Goal: Task Accomplishment & Management: Manage account settings

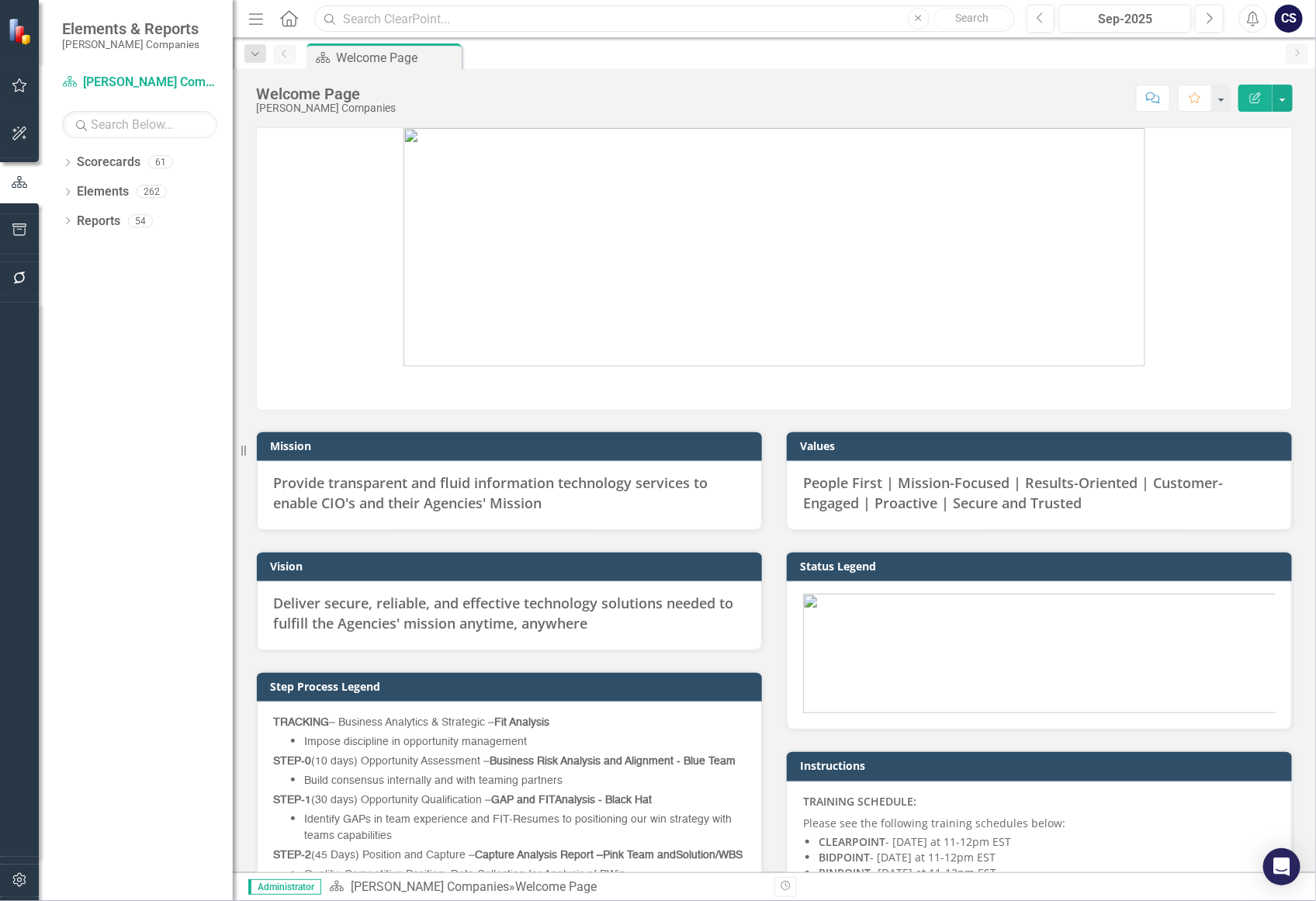
click at [375, 18] on input "text" at bounding box center [664, 19] width 700 height 28
type input "AD4125"
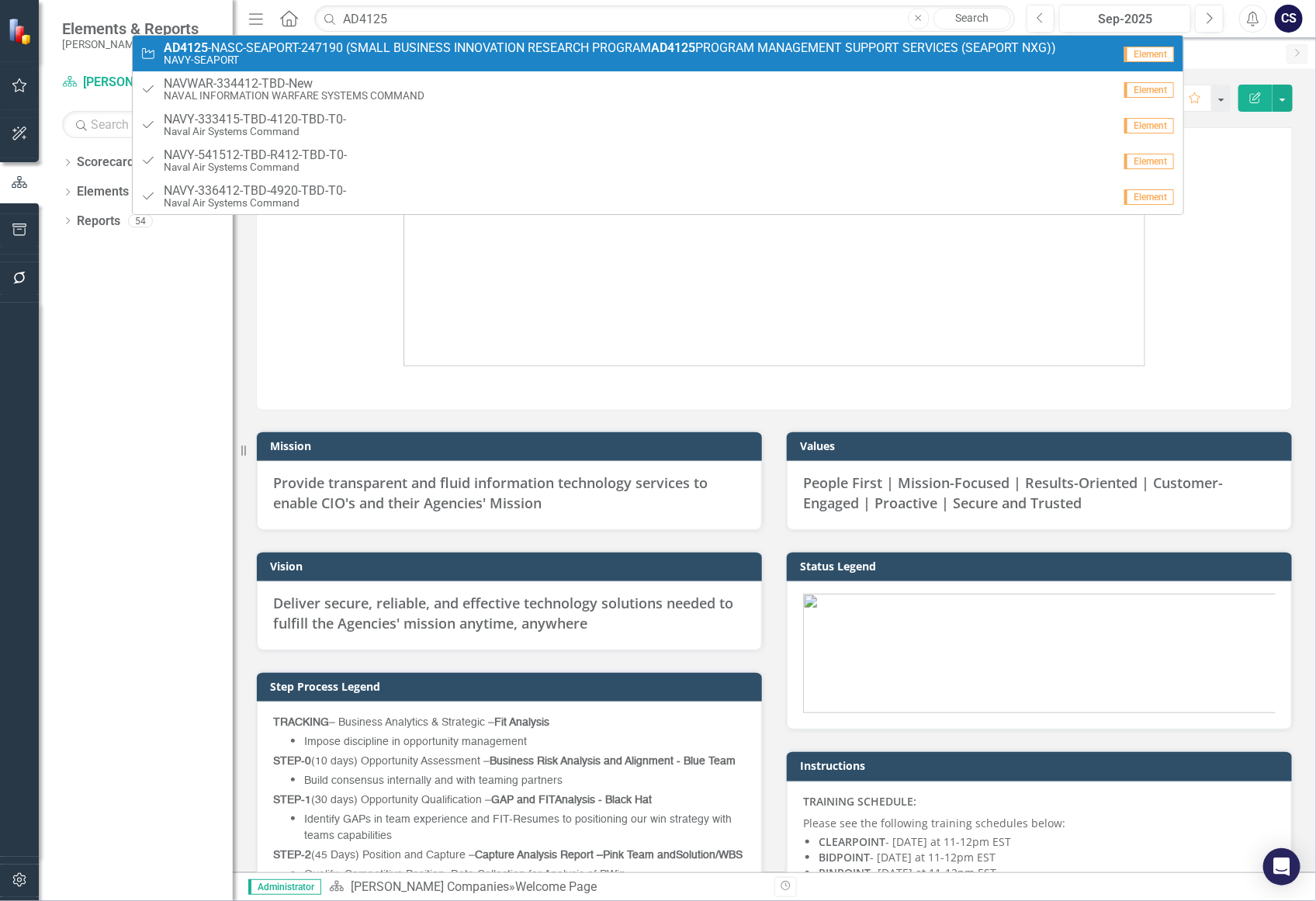
click at [385, 53] on span "AD4125 -NASC-SEAPORT-247190 (SMALL BUSINESS INNOVATION RESEARCH PROGRAM AD4125 …" at bounding box center [610, 48] width 892 height 14
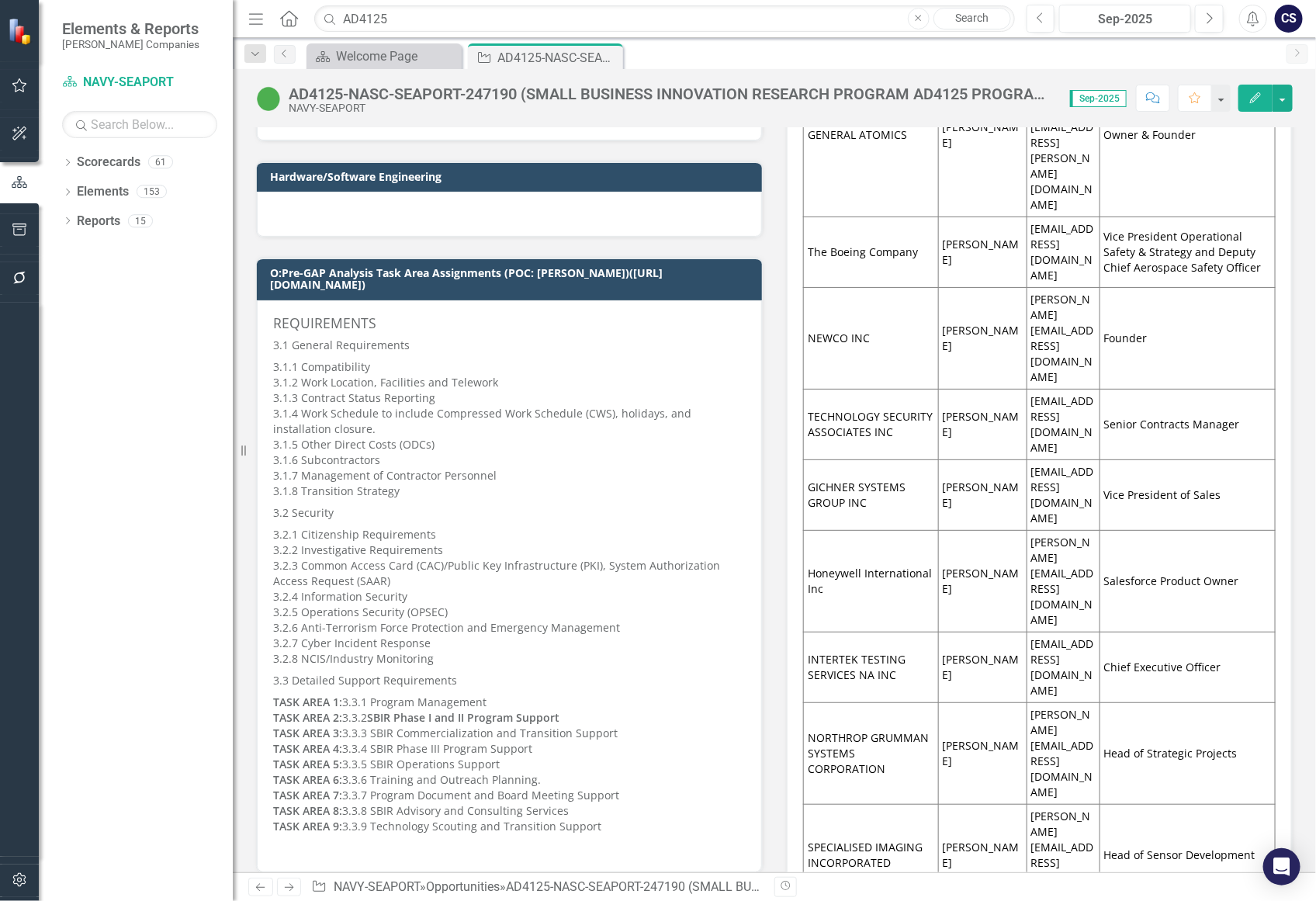
scroll to position [1468, 0]
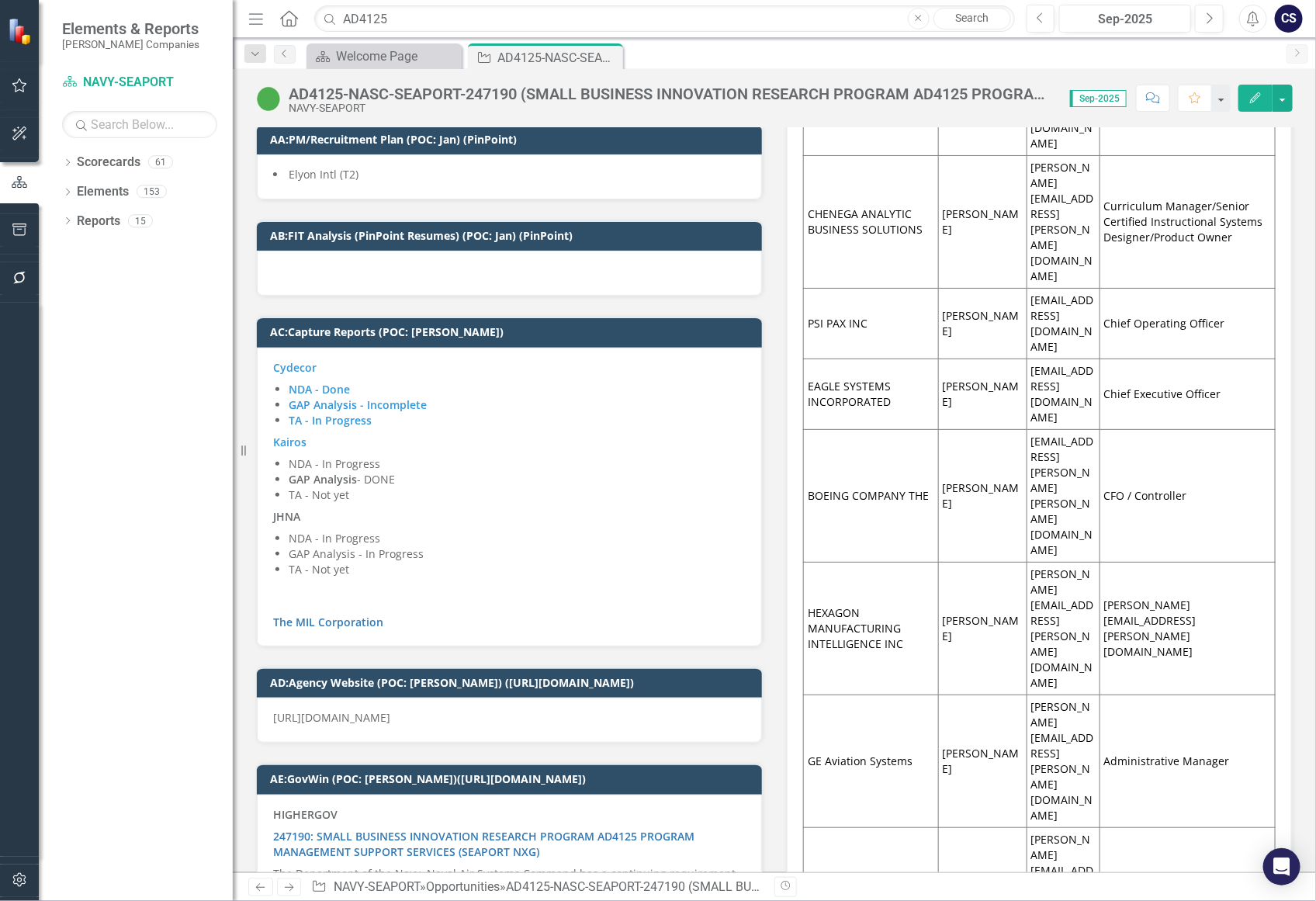
scroll to position [9134, 0]
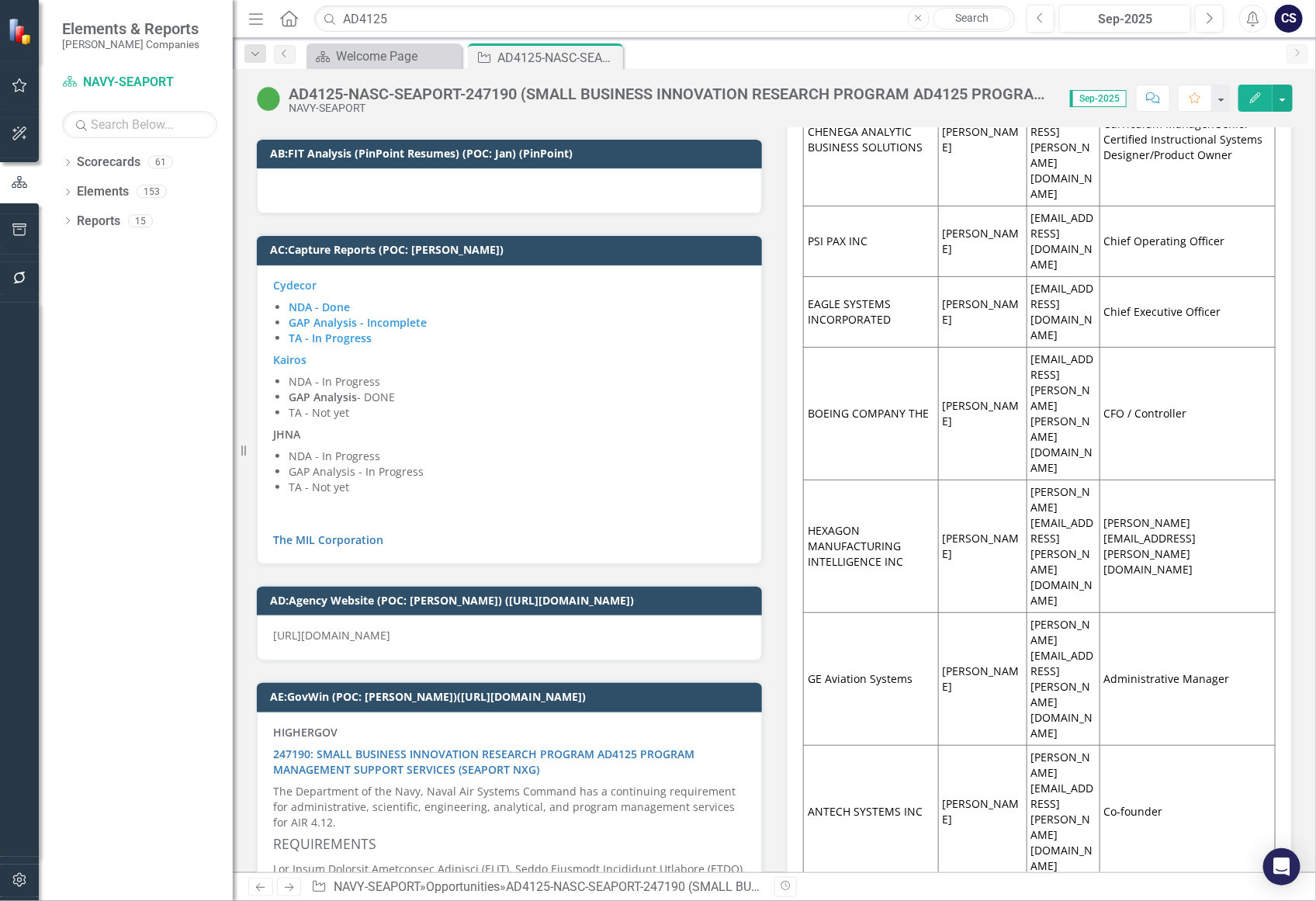
click at [311, 278] on span "Cydecor" at bounding box center [295, 286] width 43 height 15
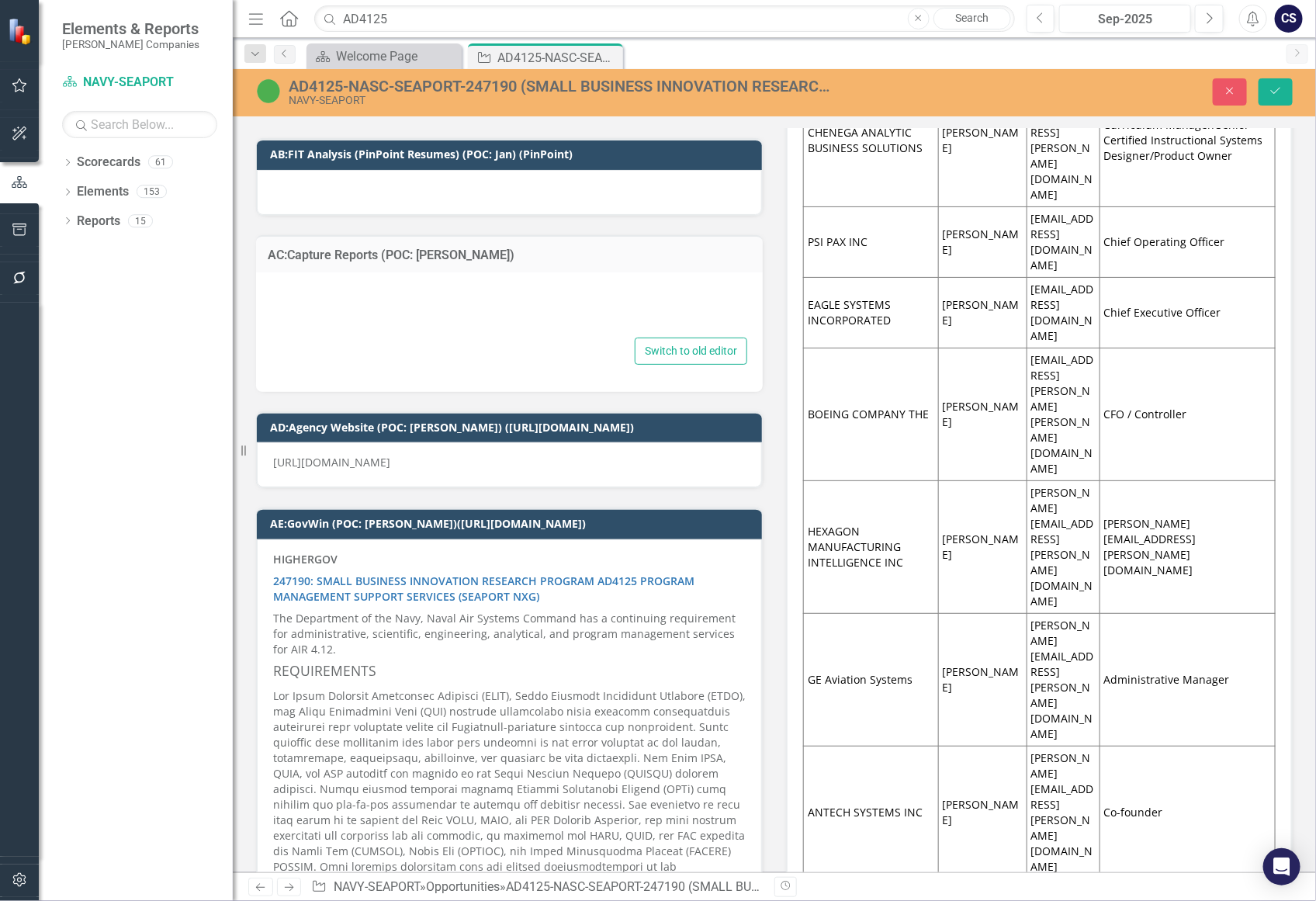
type textarea "<p><strong><span style="color: #3598db;">Cydecor&nbsp;</span></strong></p> <ul>…"
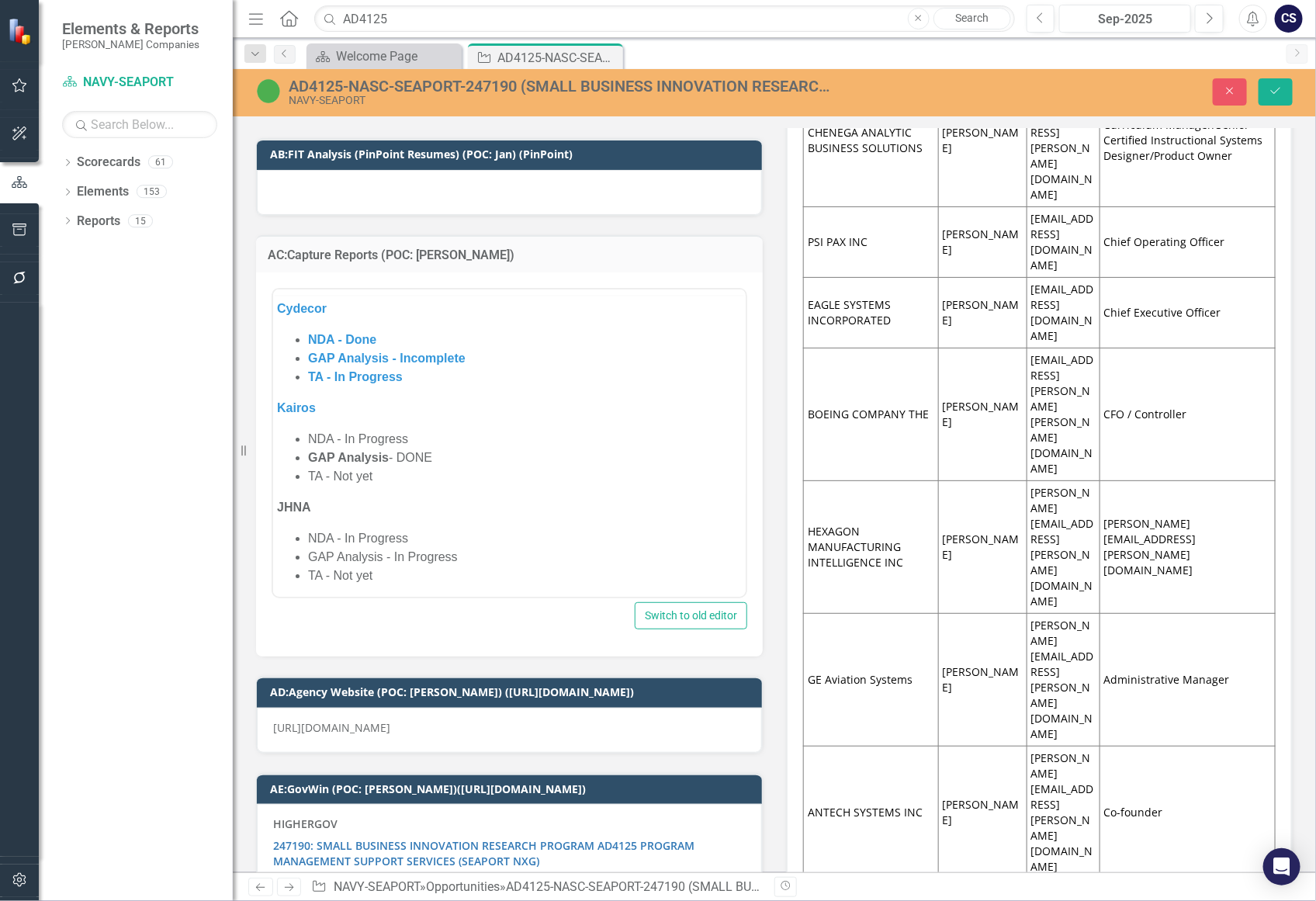
scroll to position [0, 0]
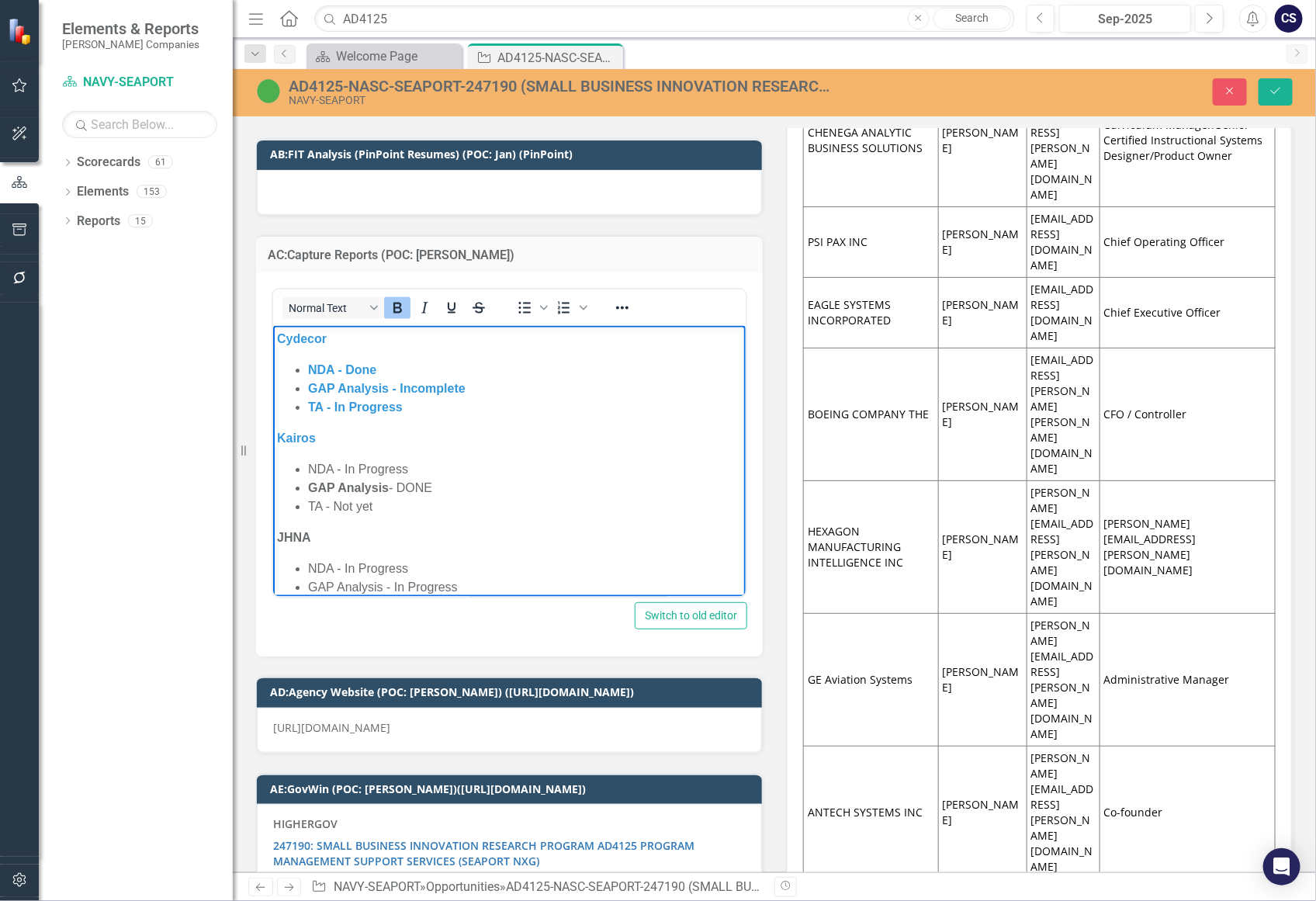
click at [331, 337] on p "Cydecor" at bounding box center [509, 339] width 464 height 18
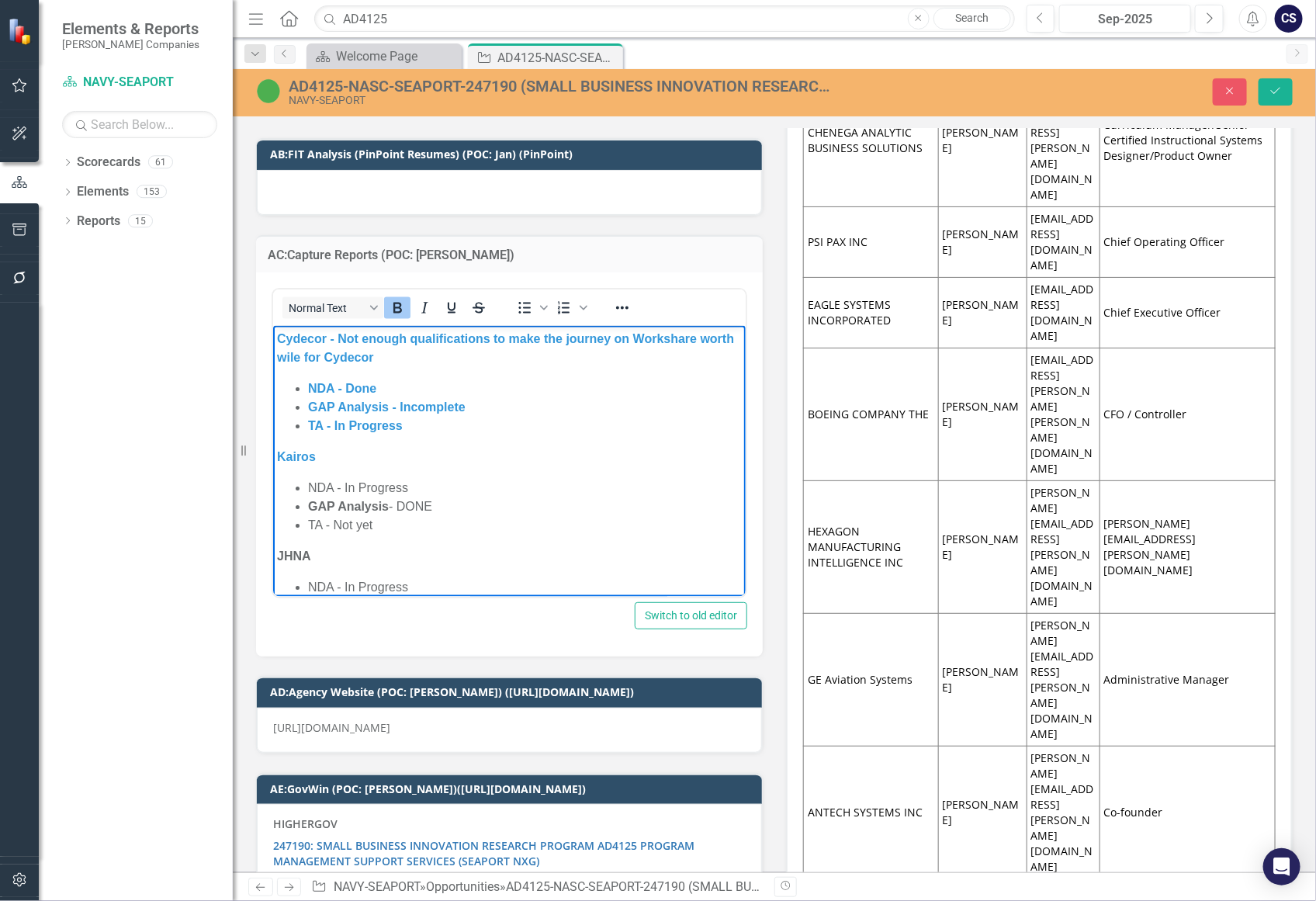
click at [421, 348] on p "Cydecor - Not enough qualifications to make the journey on Workshare worth wile…" at bounding box center [509, 348] width 464 height 38
click at [333, 456] on p "Kairos" at bounding box center [509, 457] width 464 height 18
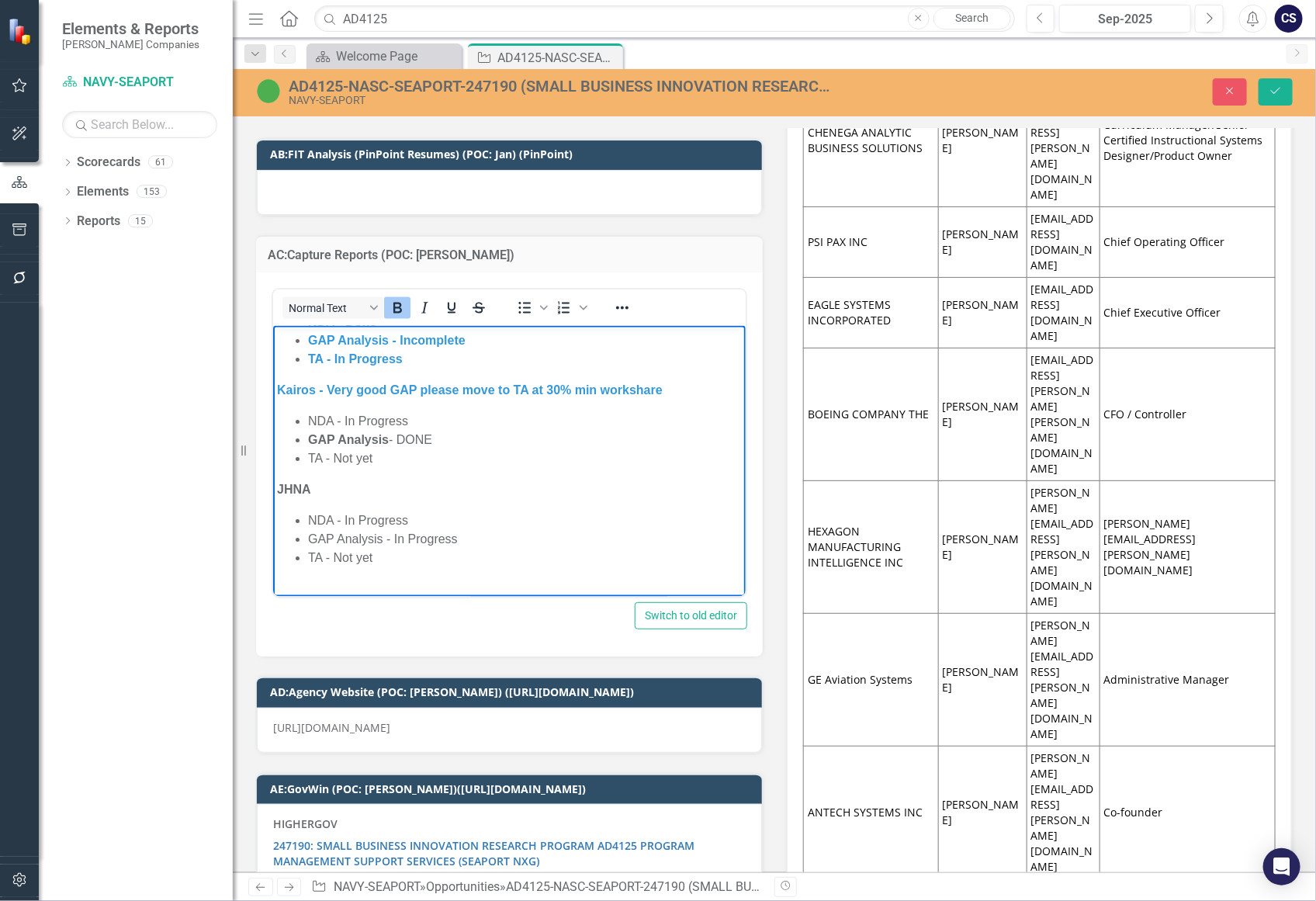
scroll to position [38, 0]
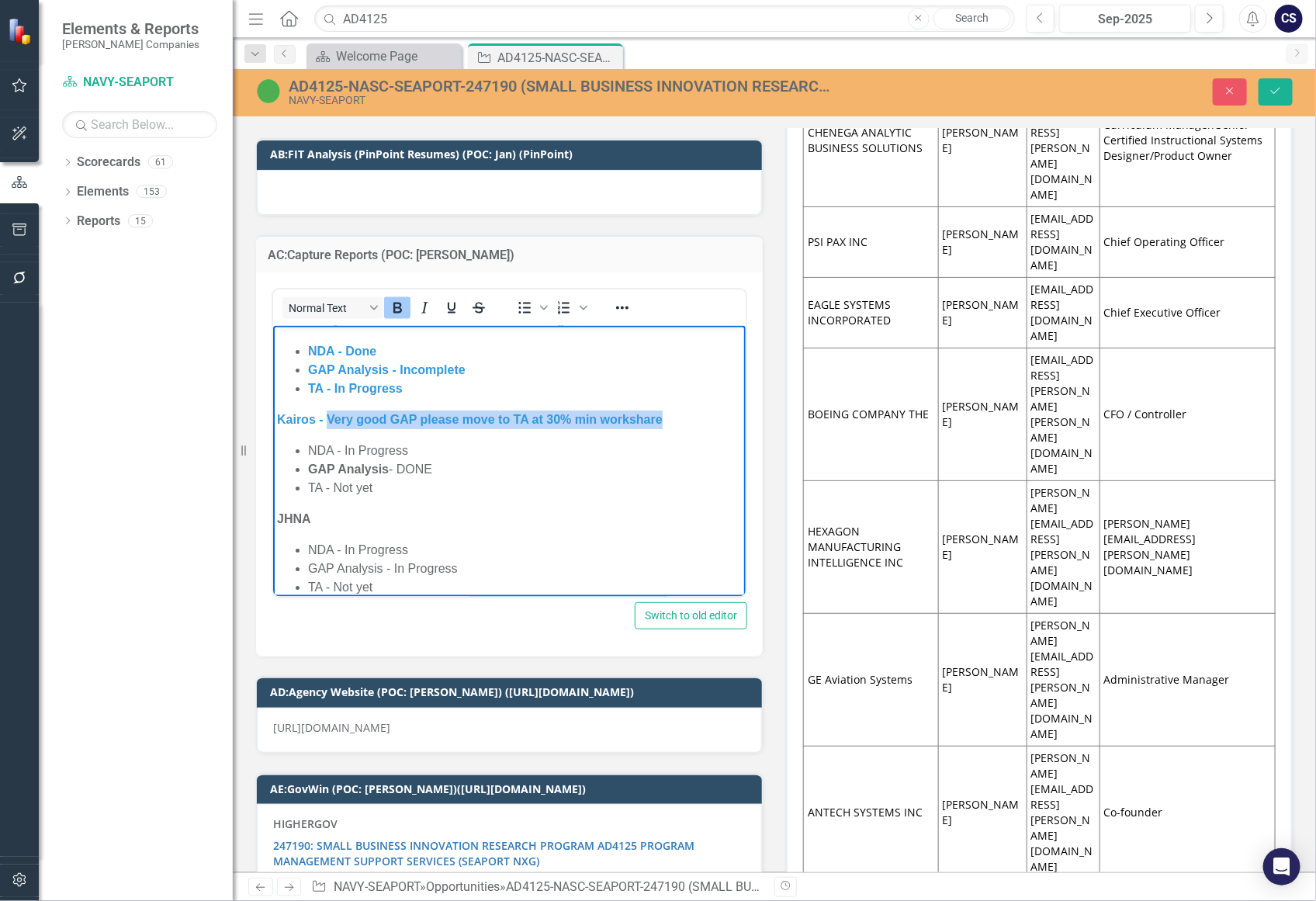
drag, startPoint x: 667, startPoint y: 420, endPoint x: 326, endPoint y: 418, distance: 341.0
click at [326, 418] on p "Kairos - Very good GAP please move to TA at 30% min workshare" at bounding box center [509, 419] width 464 height 18
click at [446, 299] on icon "Underline" at bounding box center [452, 308] width 18 height 18
click at [505, 469] on li "GAP Analysis - DONE" at bounding box center [524, 469] width 433 height 18
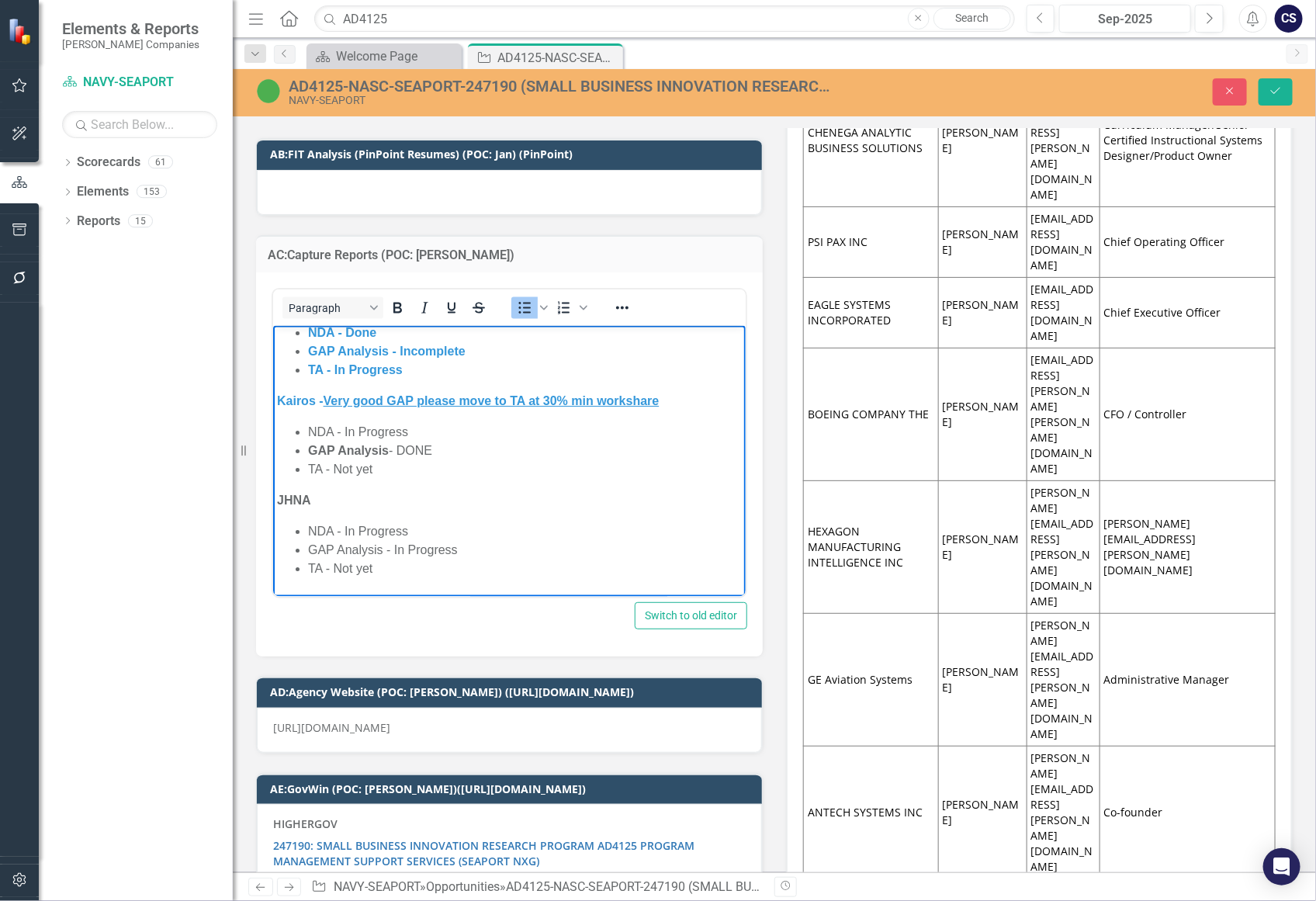
scroll to position [63, 0]
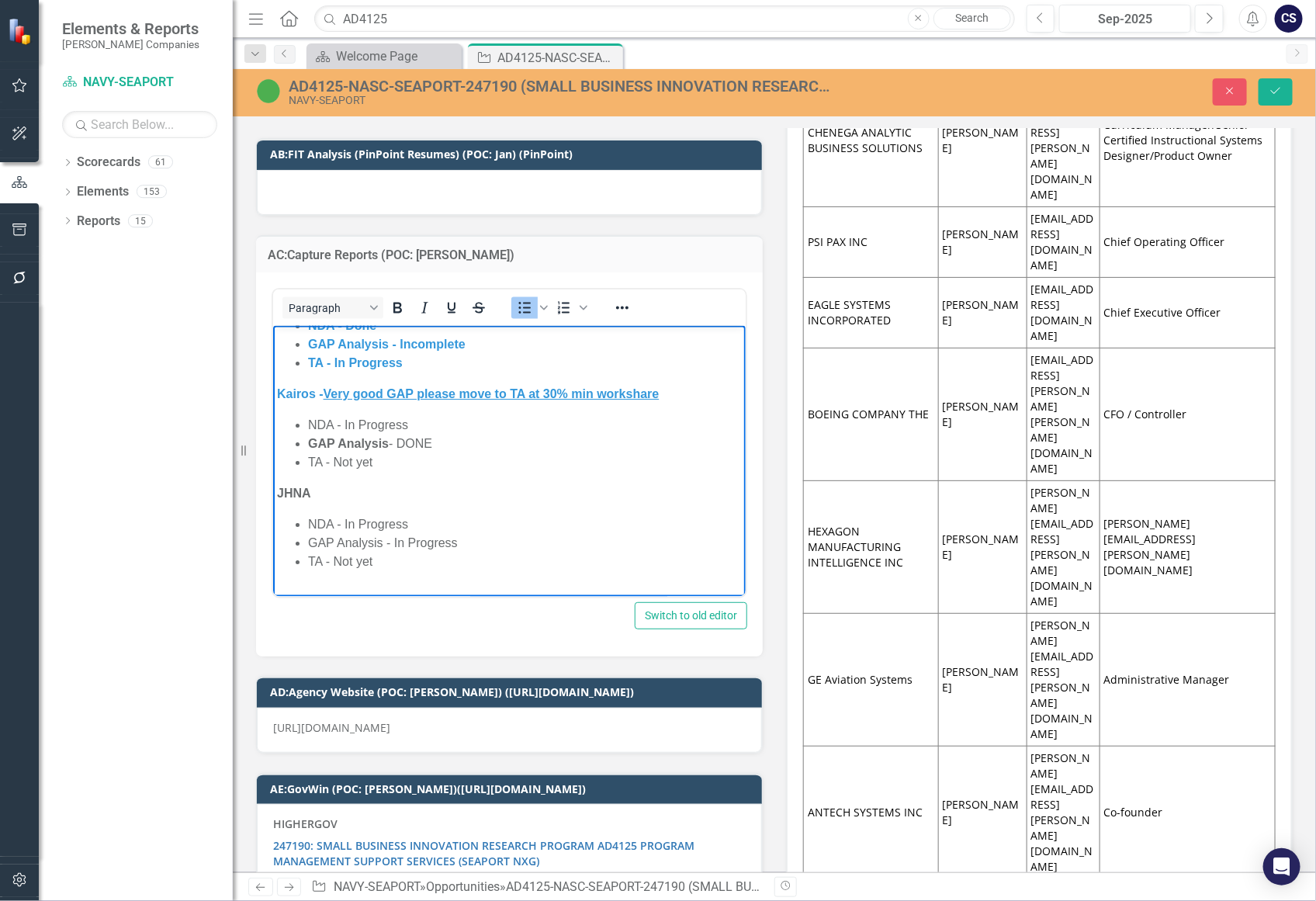
click at [659, 395] on span "Very good GAP please move to TA at 30% min workshare" at bounding box center [490, 394] width 336 height 13
drag, startPoint x: 385, startPoint y: 464, endPoint x: 286, endPoint y: 462, distance: 99.0
click at [286, 462] on ul "NDA - In Progress GAP Analysis - DONE TA - Not yet" at bounding box center [509, 443] width 464 height 56
click at [399, 302] on icon "Bold" at bounding box center [397, 307] width 8 height 11
drag, startPoint x: 396, startPoint y: 441, endPoint x: 305, endPoint y: 443, distance: 91.0
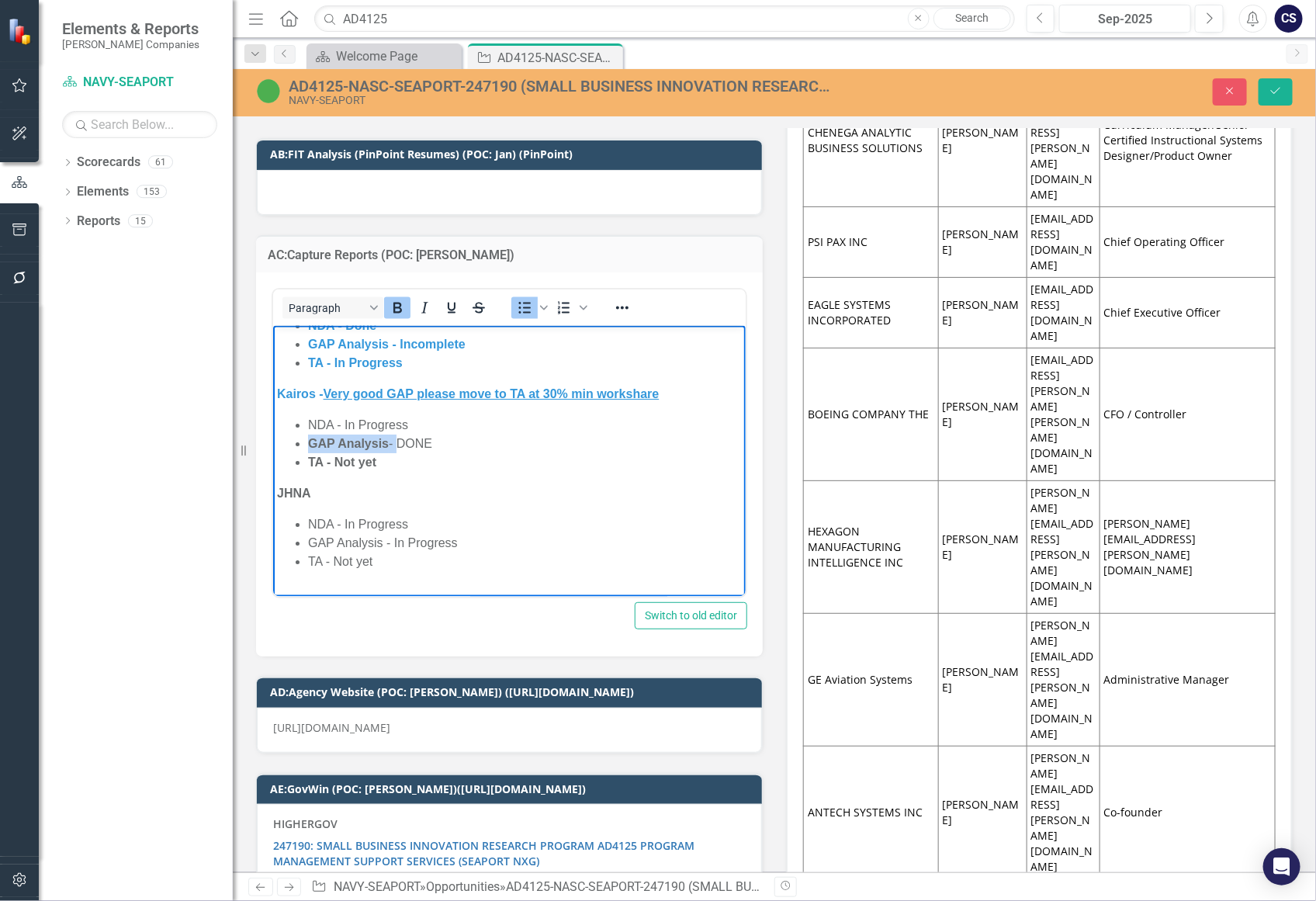
click at [305, 443] on ul "NDA - In Progress GAP Analysis - DONE TA - Not yet" at bounding box center [509, 443] width 464 height 56
click at [397, 299] on icon "Bold" at bounding box center [397, 308] width 18 height 18
click at [407, 425] on li "NDA - In Progress" at bounding box center [524, 425] width 433 height 18
click at [401, 458] on li "TA - Not yet" at bounding box center [524, 463] width 433 height 18
click at [468, 509] on body "Cydecor - Not enough qualifications to make the journey on Workshare worth wile…" at bounding box center [509, 459] width 473 height 392
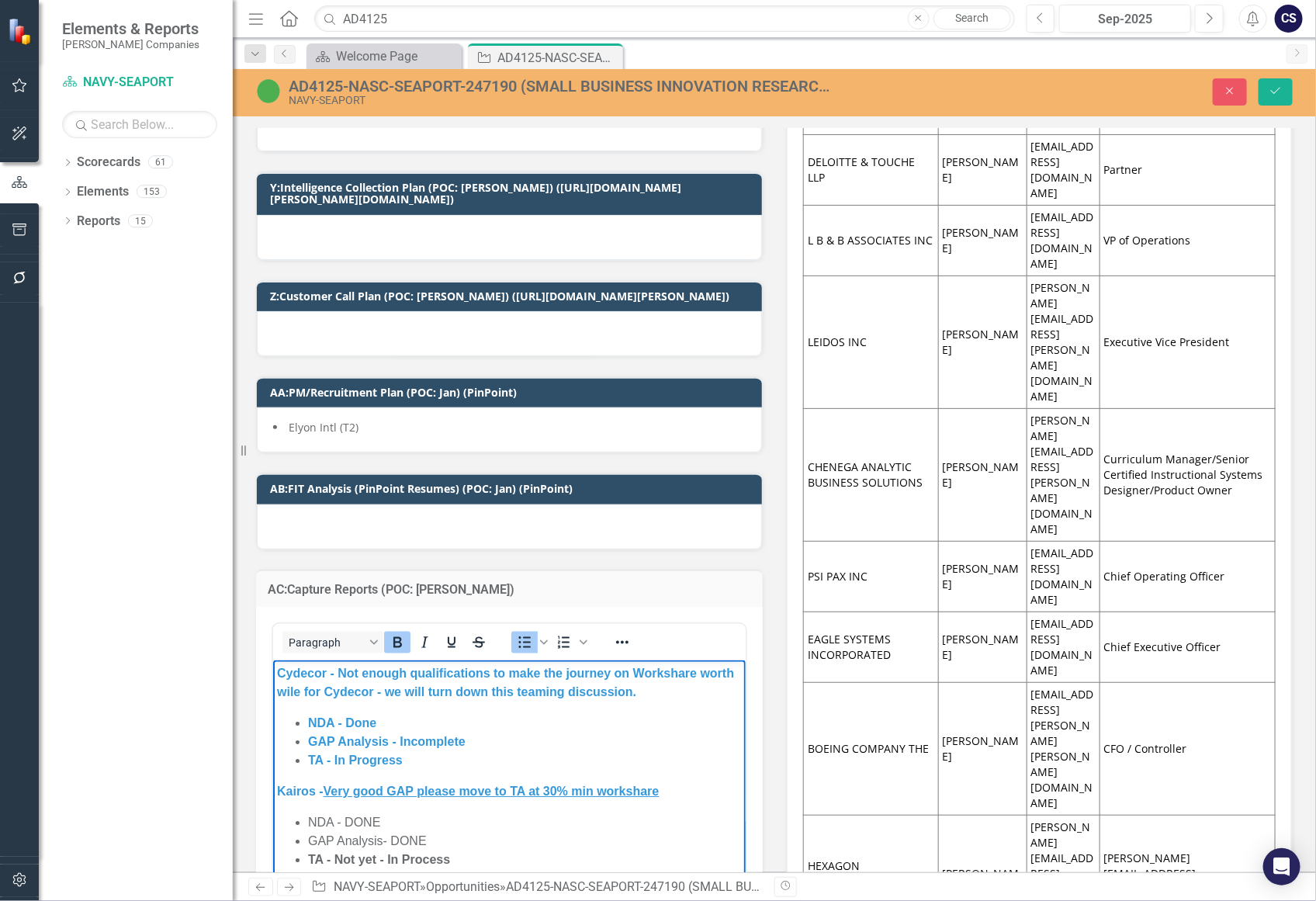
scroll to position [8773, 0]
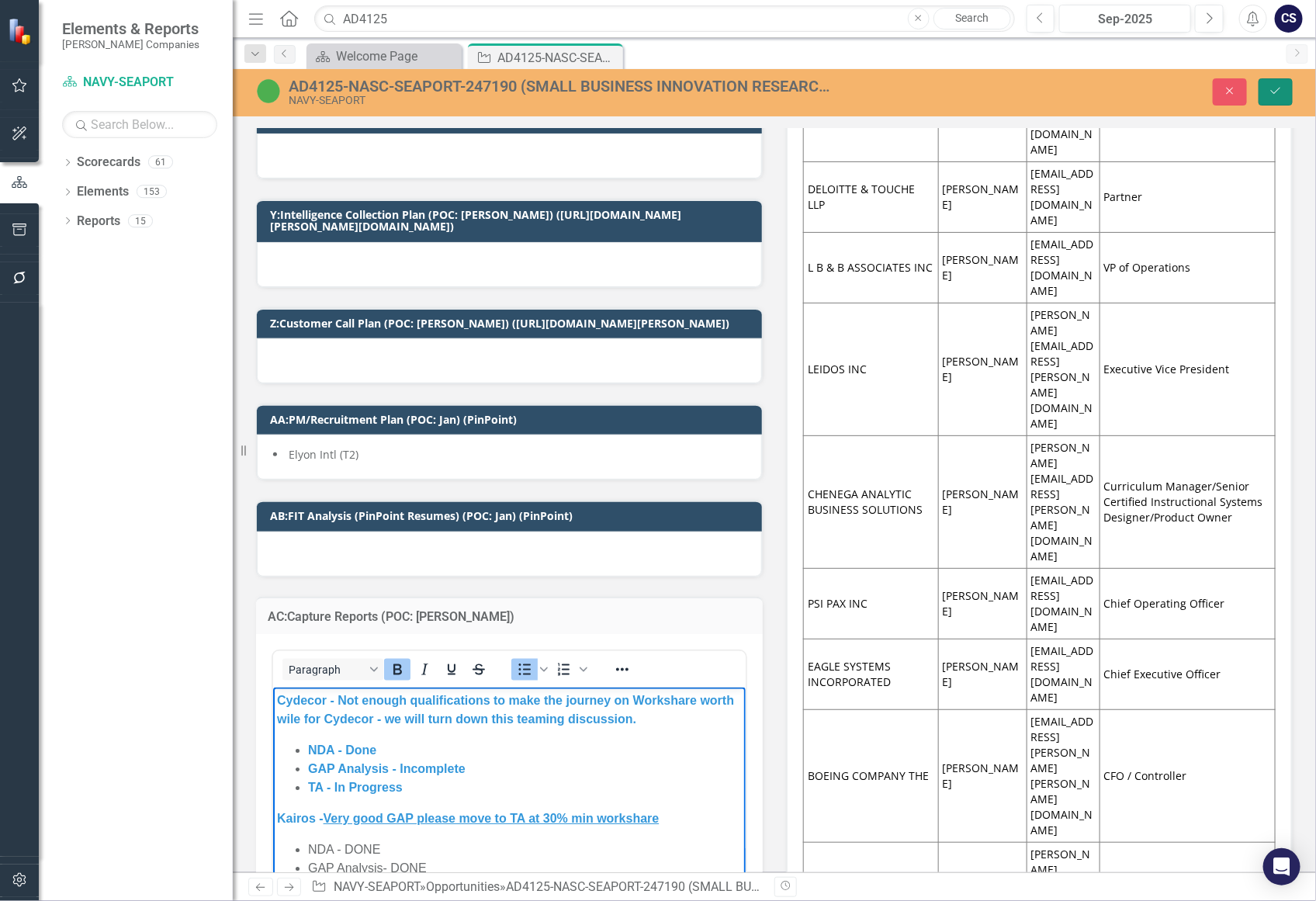
click at [1273, 83] on button "Save" at bounding box center [1275, 92] width 34 height 28
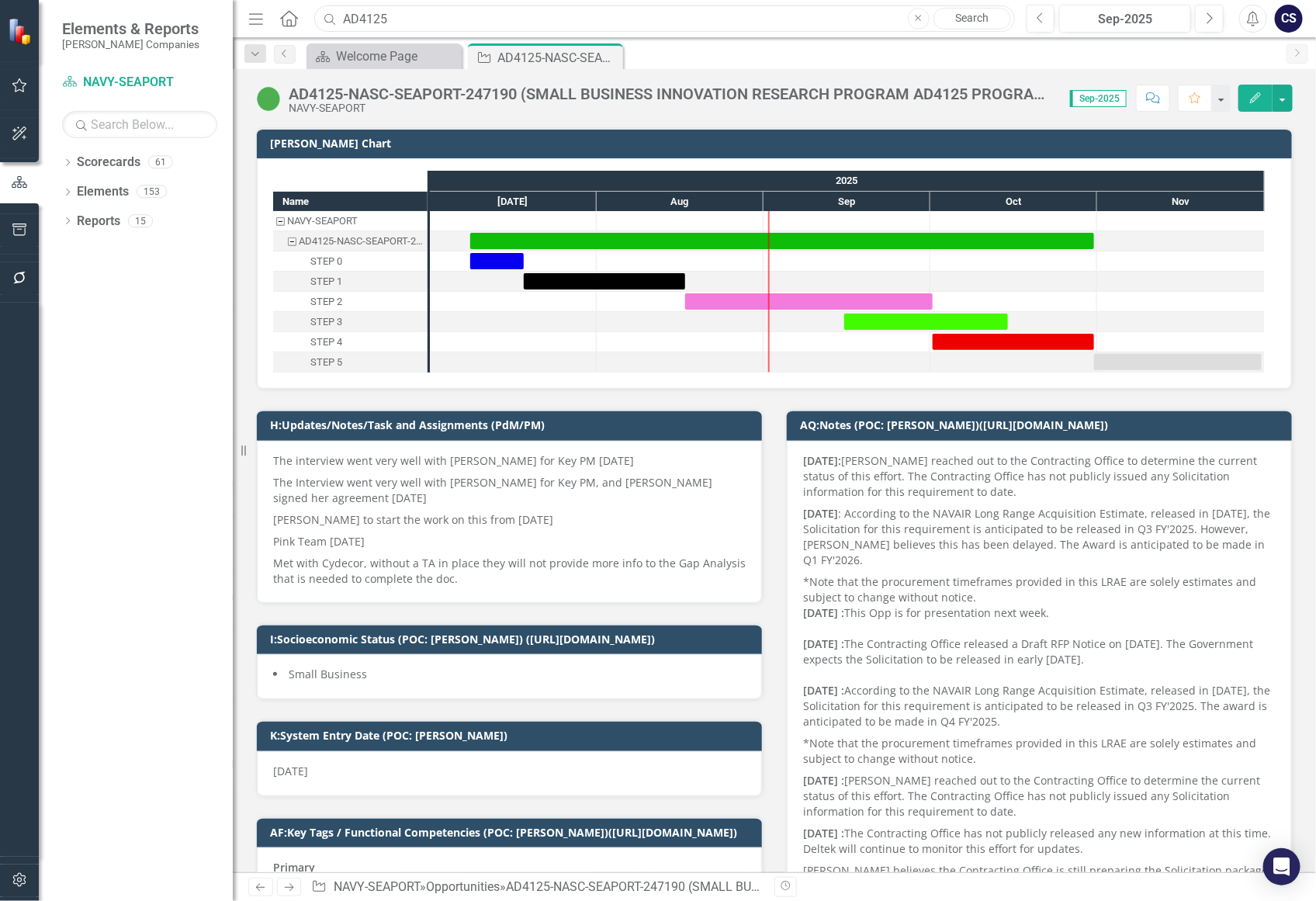
click at [388, 18] on input "AD4125" at bounding box center [664, 19] width 700 height 28
type input "A"
type input "255372"
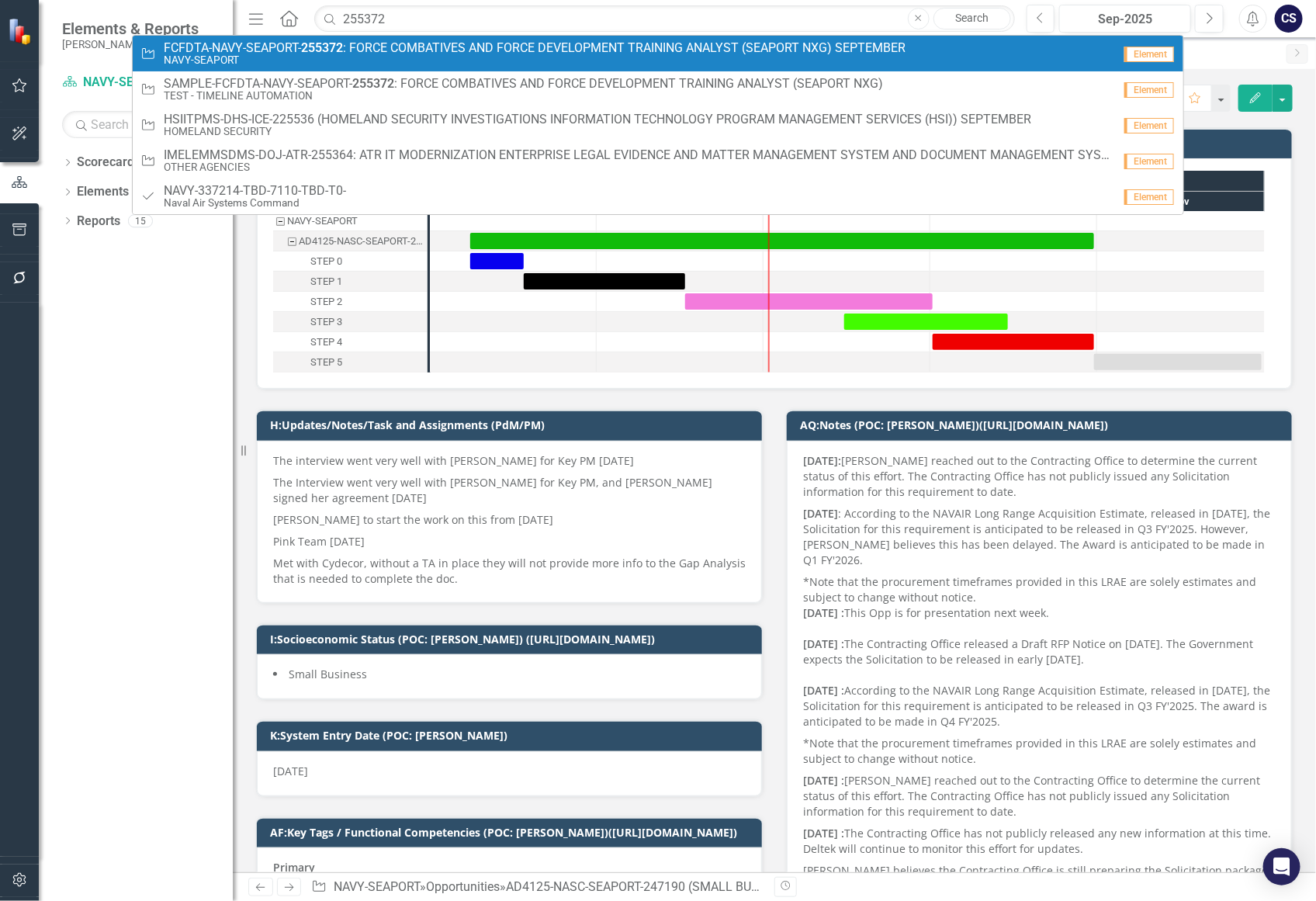
click at [378, 49] on span "FCFDTA-NAVY-SEAPORT- 255372 : FORCE COMBATIVES AND FORCE DEVELOPMENT TRAINING A…" at bounding box center [534, 48] width 742 height 14
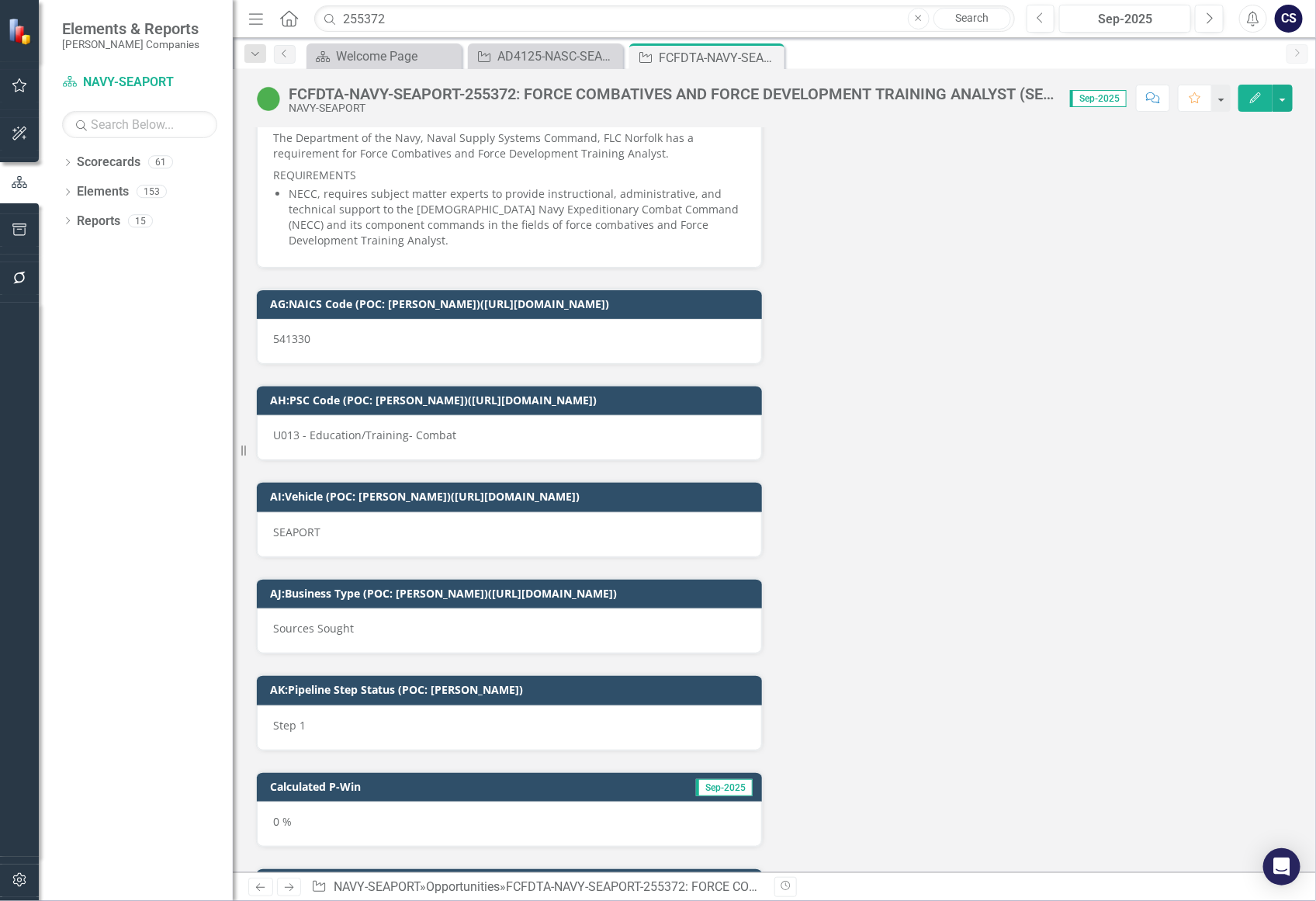
scroll to position [9031, 0]
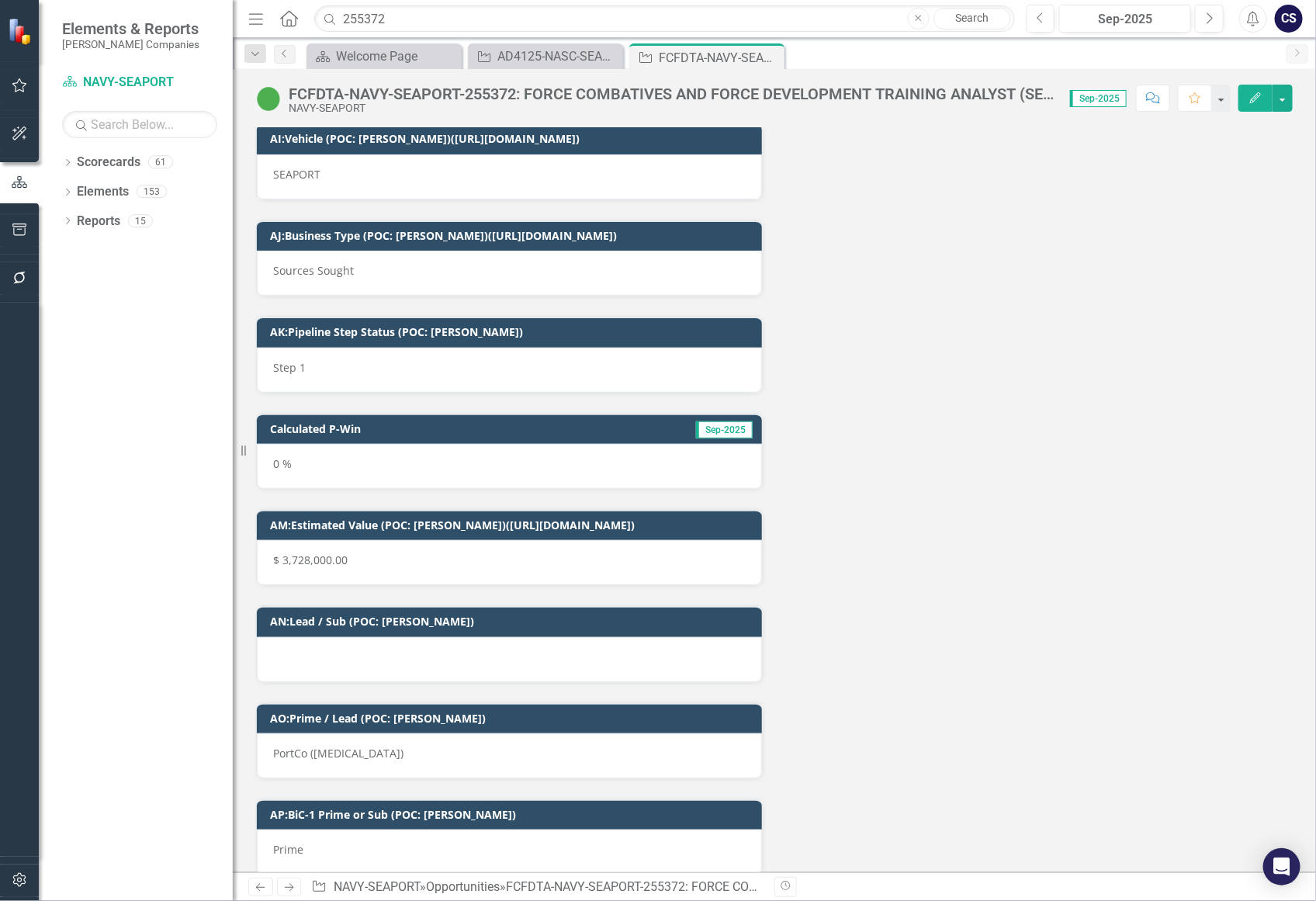
click at [308, 639] on div at bounding box center [509, 660] width 505 height 45
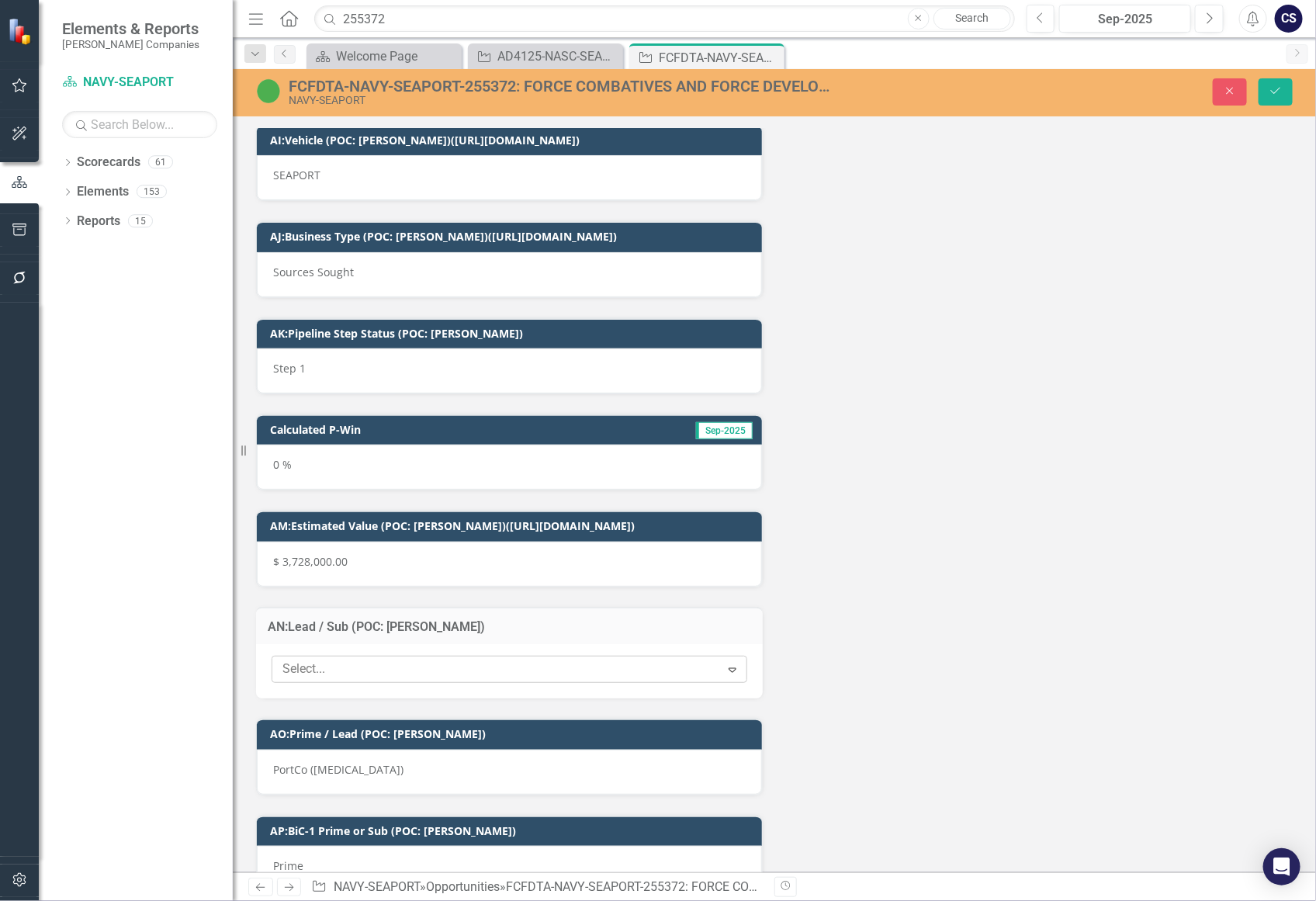
click at [726, 663] on icon "Expand" at bounding box center [732, 669] width 16 height 13
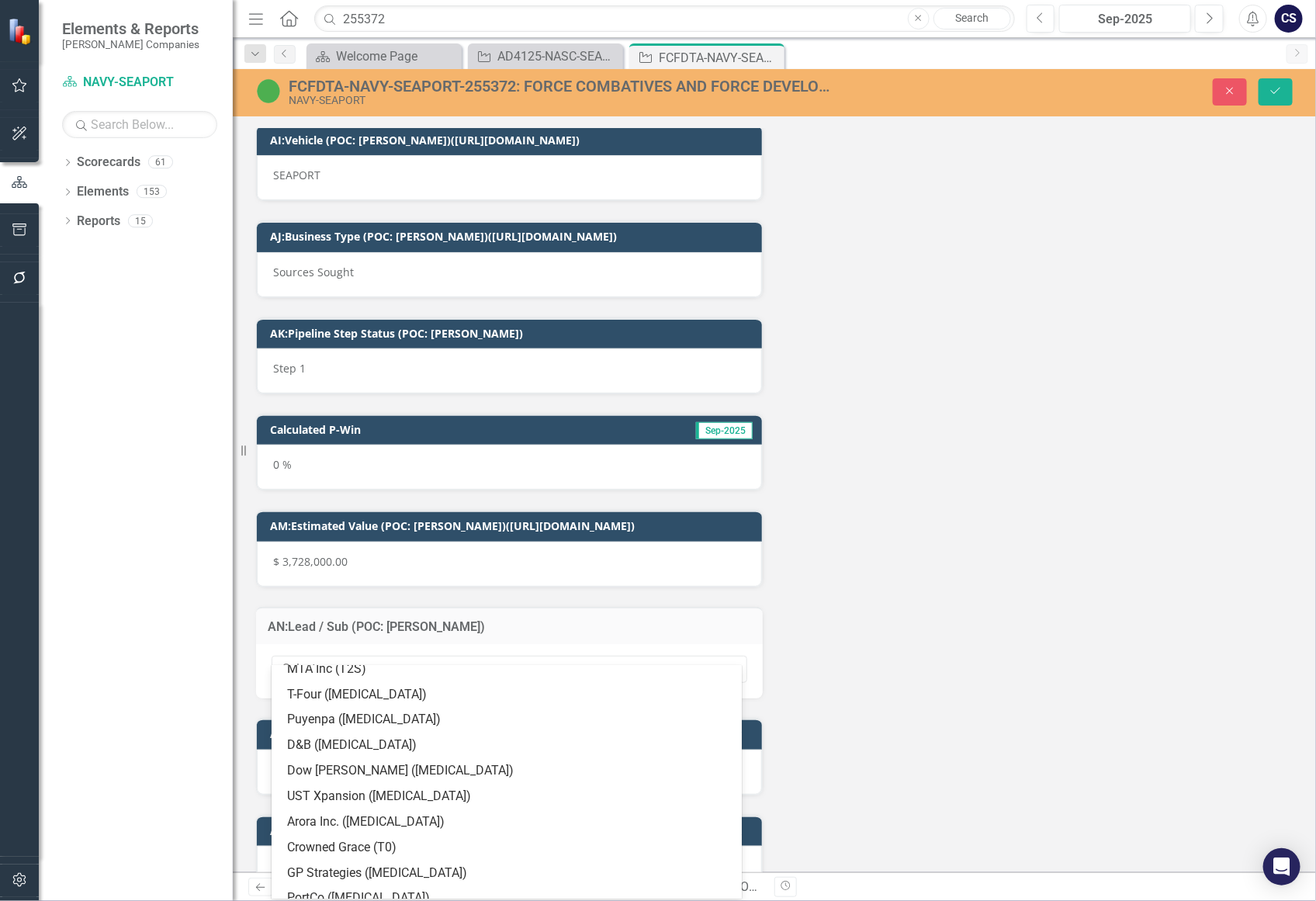
scroll to position [1066, 0]
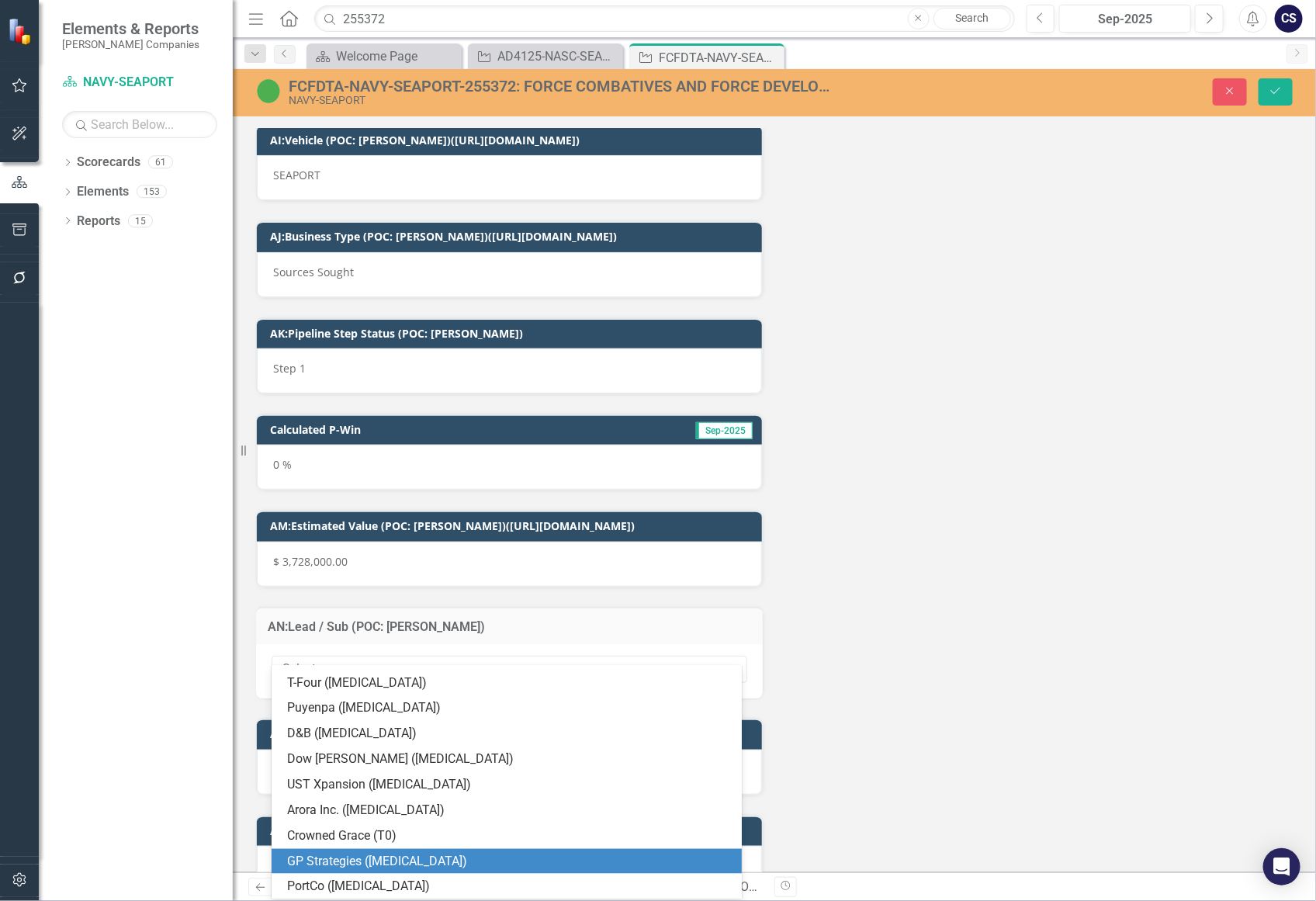
click at [332, 856] on div "GP Strategies ([MEDICAL_DATA])" at bounding box center [509, 861] width 445 height 18
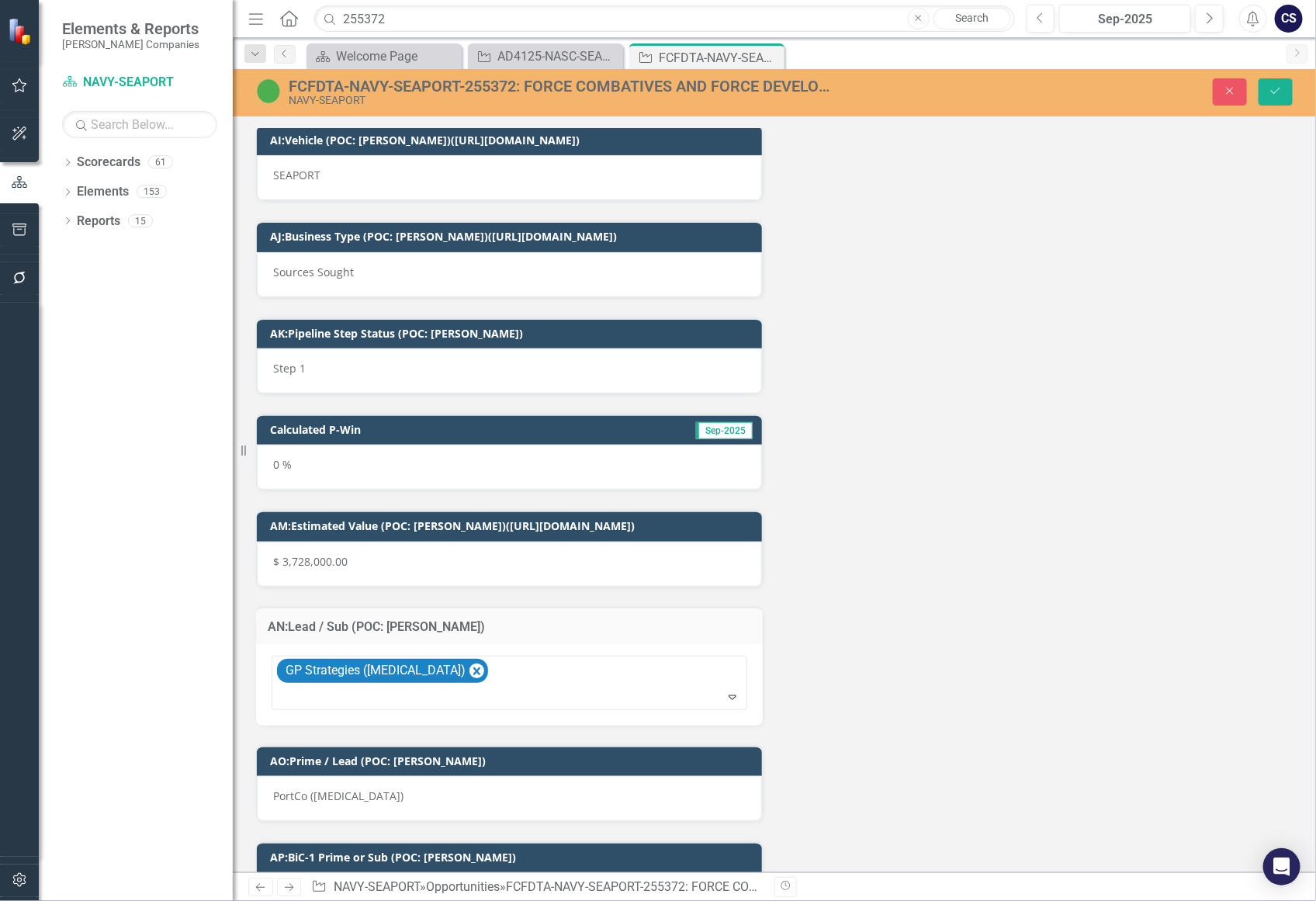
click at [1277, 93] on icon "Save" at bounding box center [1275, 90] width 14 height 11
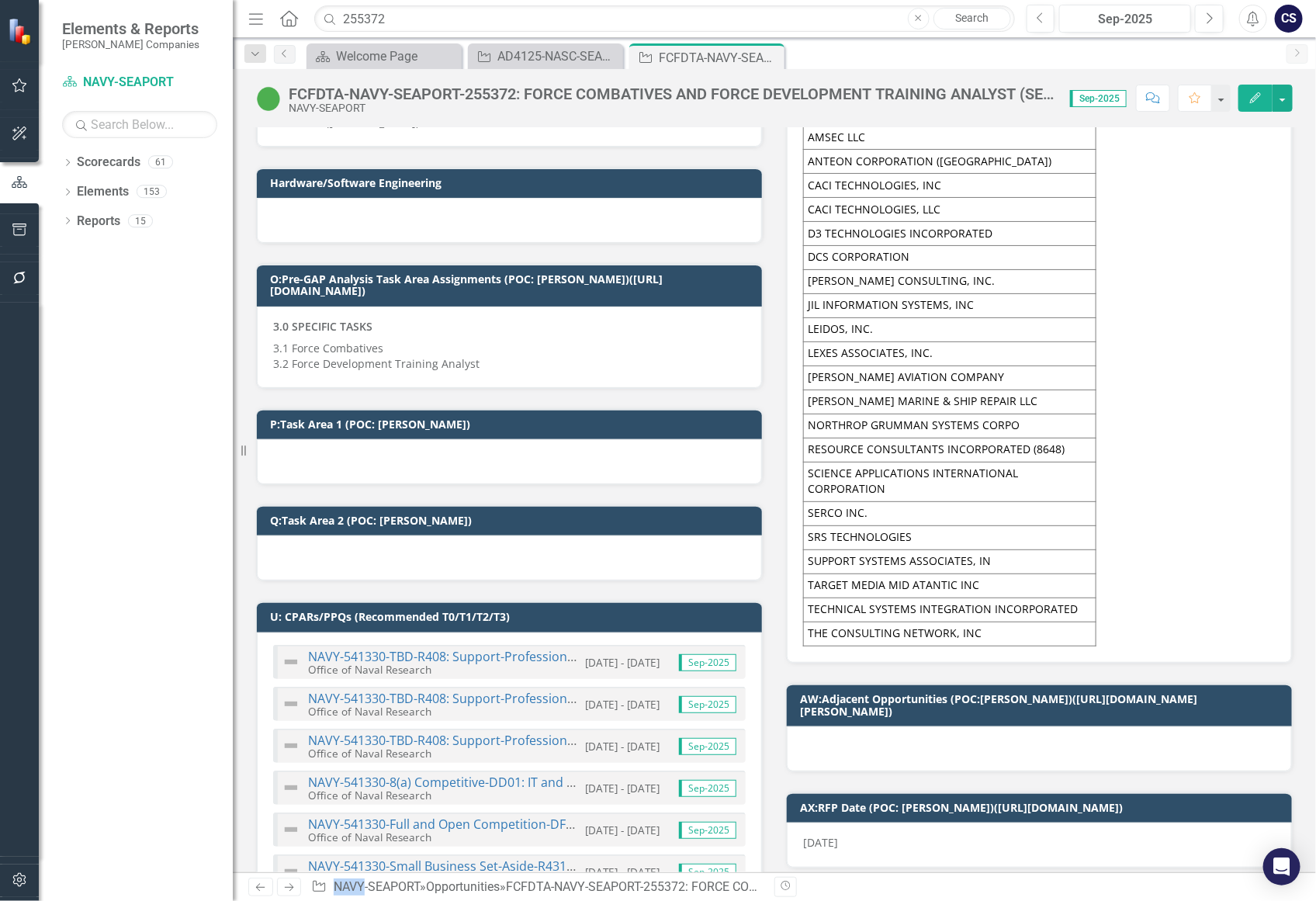
scroll to position [0, 0]
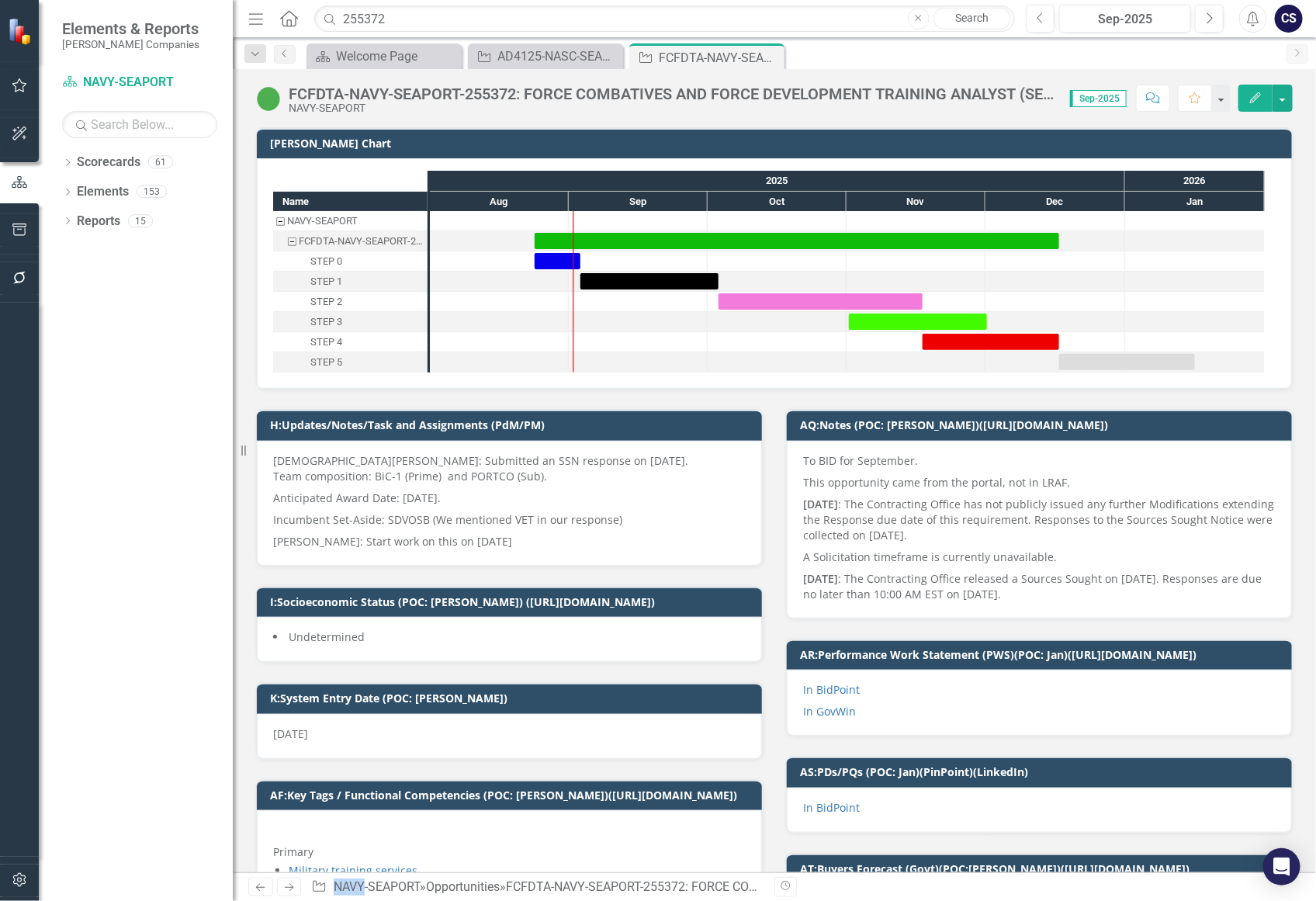
click at [393, 519] on p "Incumbent Set-Aside: SDVOSB (We mentioned VET in our response)" at bounding box center [509, 519] width 473 height 22
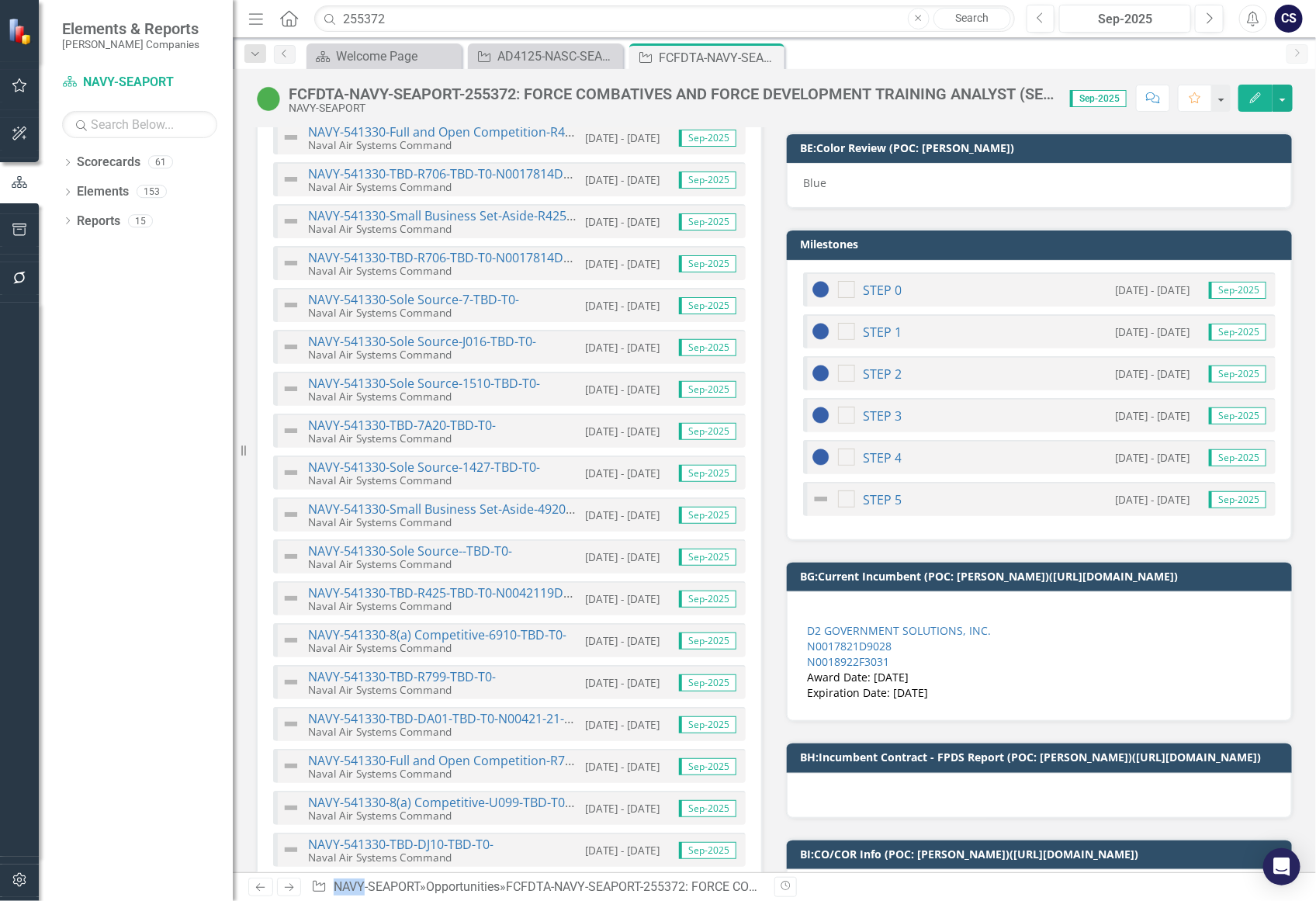
scroll to position [2742, 0]
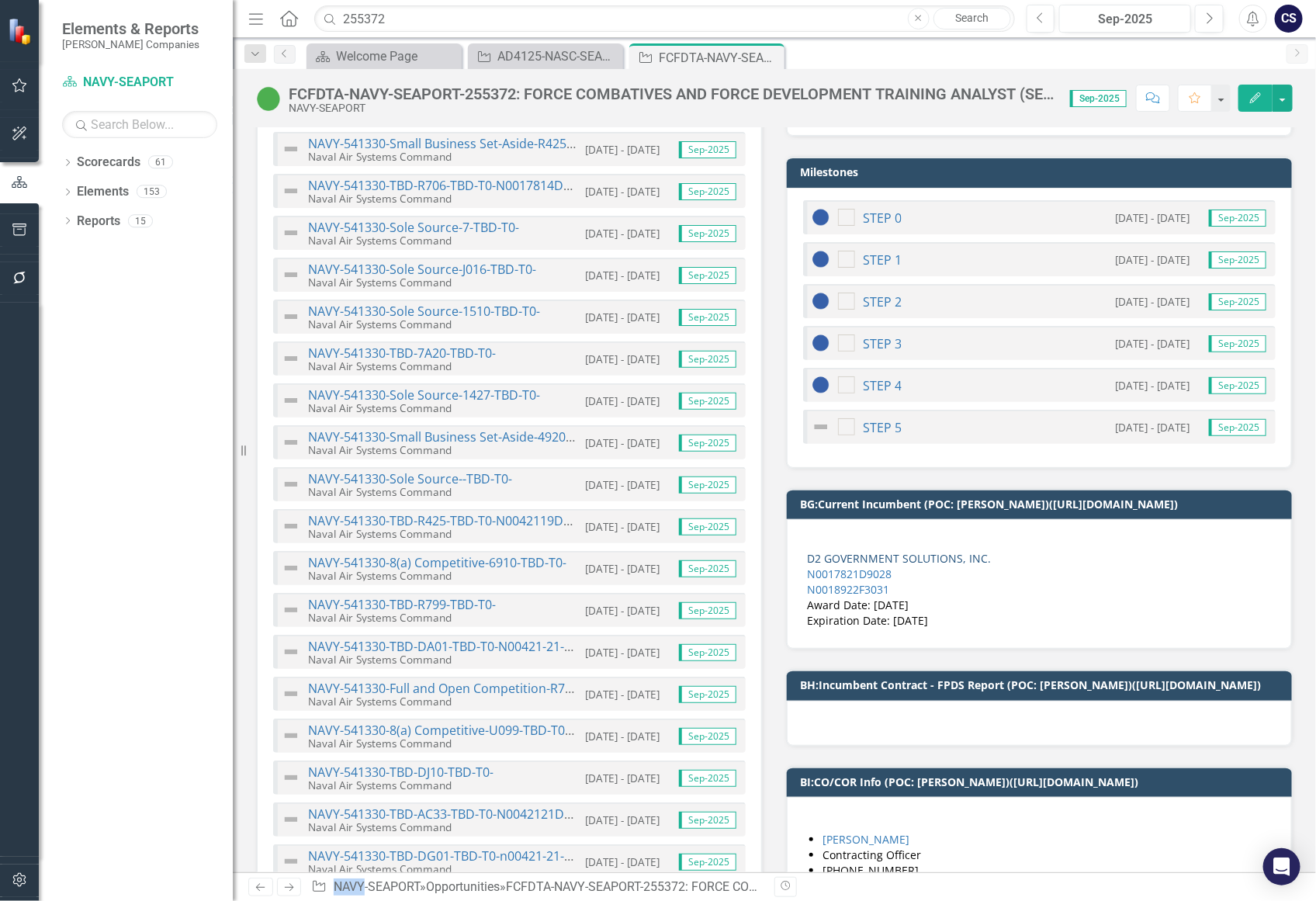
drag, startPoint x: 988, startPoint y: 556, endPoint x: 856, endPoint y: 563, distance: 132.2
click at [856, 563] on div "D2 GOVERNMENT SOLUTIONS, INC." at bounding box center [1039, 559] width 464 height 16
click at [864, 557] on link "D2 GOVERNMENT SOLUTIONS, INC." at bounding box center [898, 559] width 184 height 15
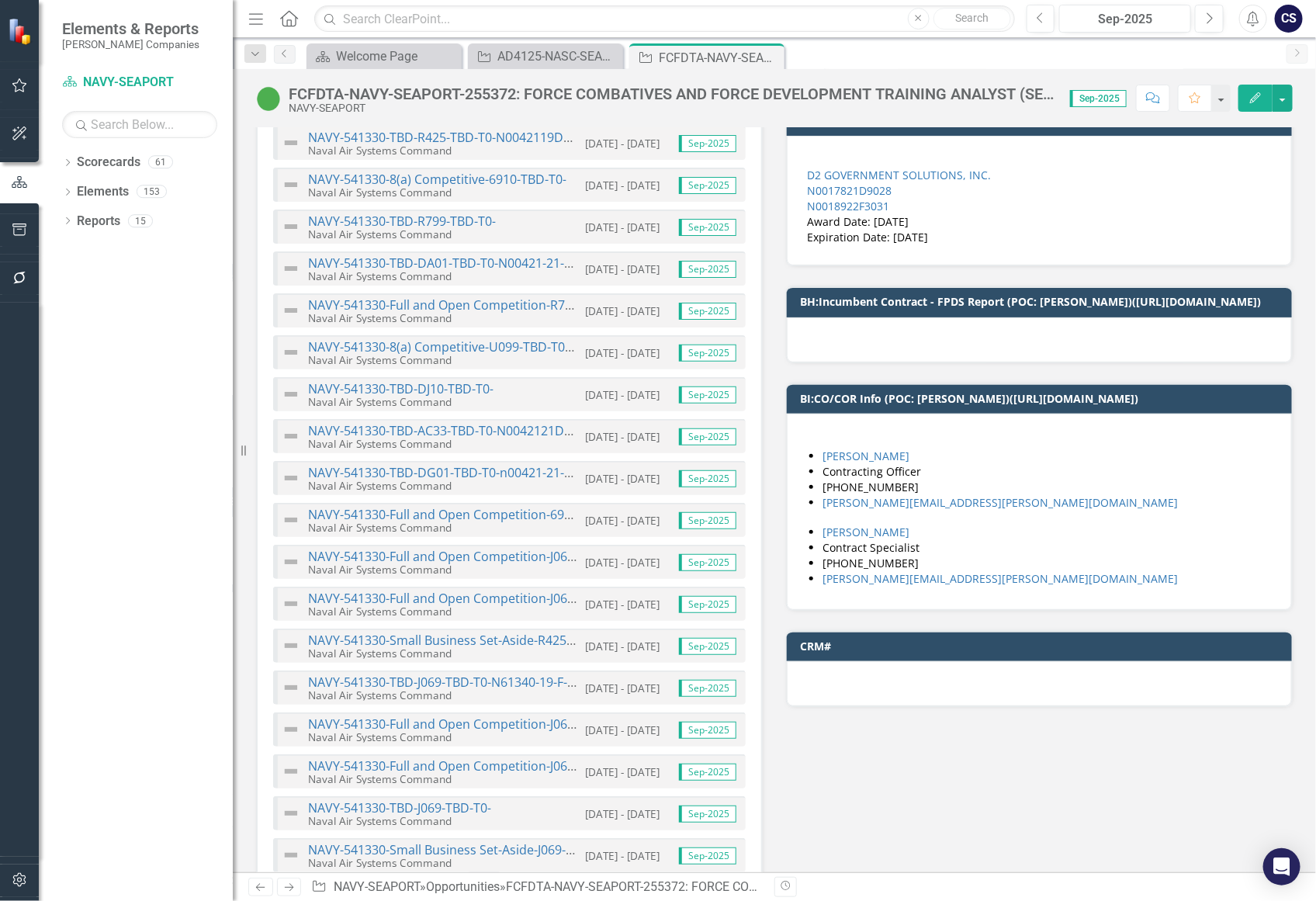
scroll to position [2938, 0]
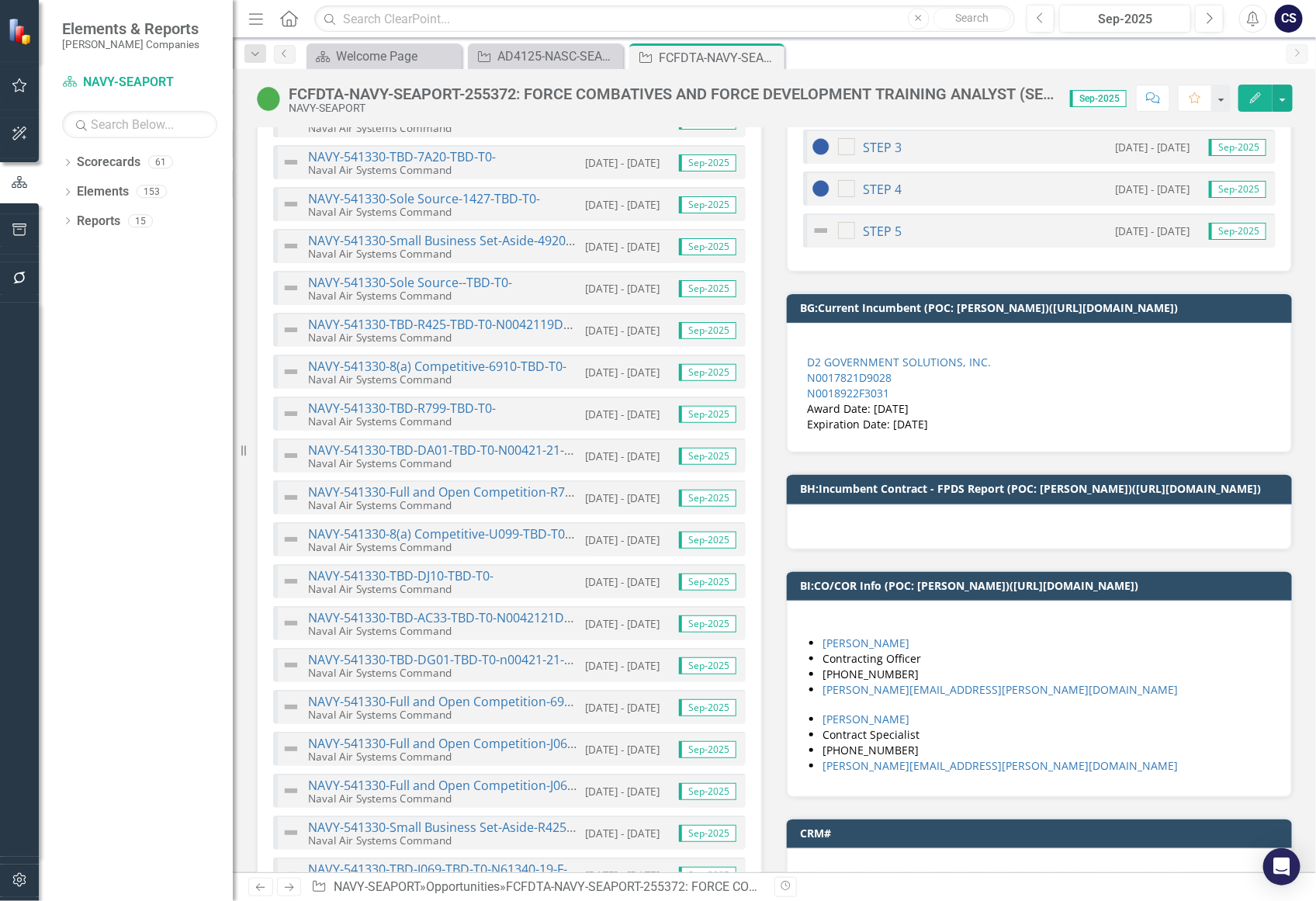
click at [956, 428] on div "Expiration Date: [DATE]" at bounding box center [1039, 424] width 464 height 16
click at [942, 423] on div "Expiration Date: [DATE]" at bounding box center [1039, 424] width 464 height 16
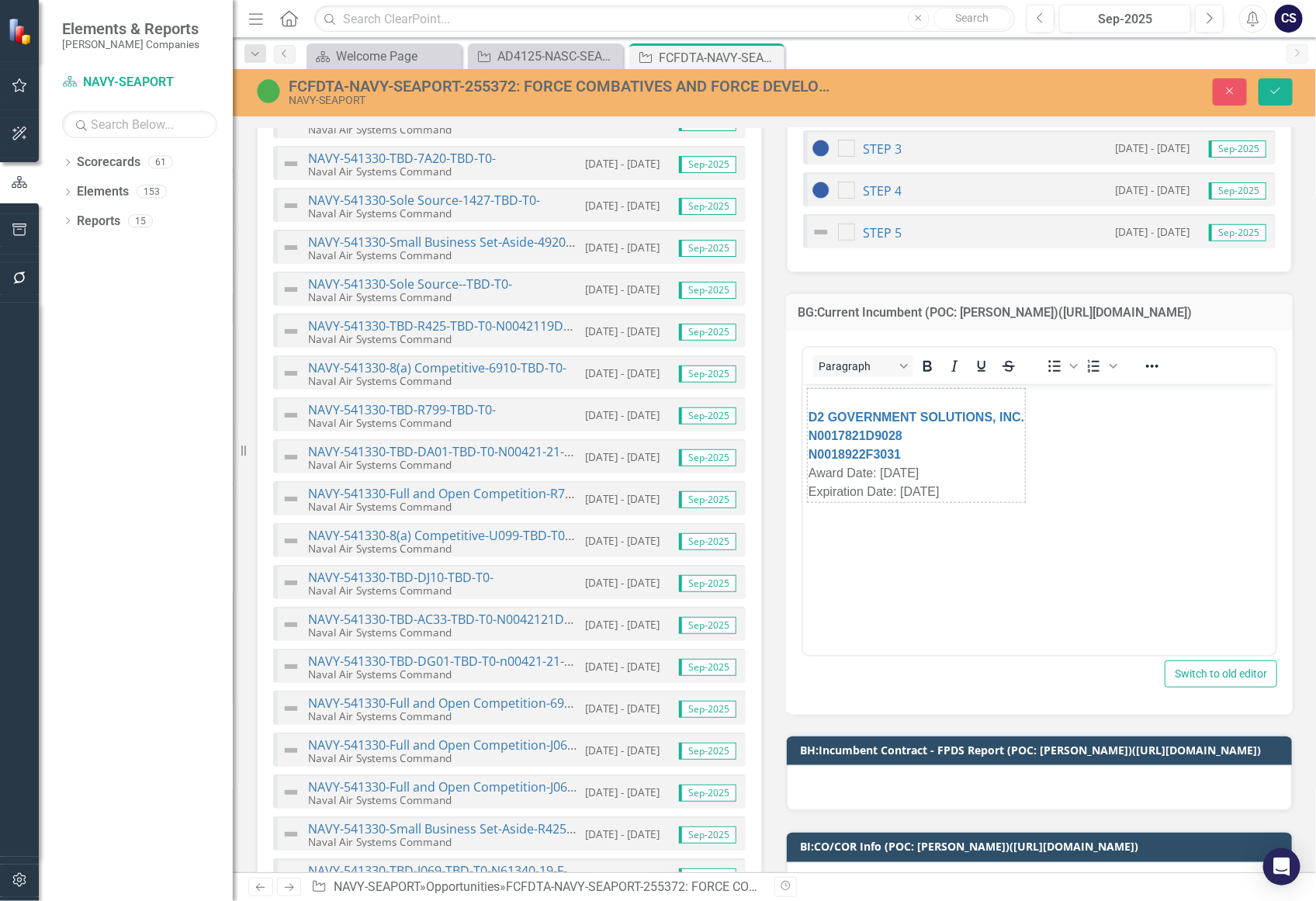
scroll to position [0, 0]
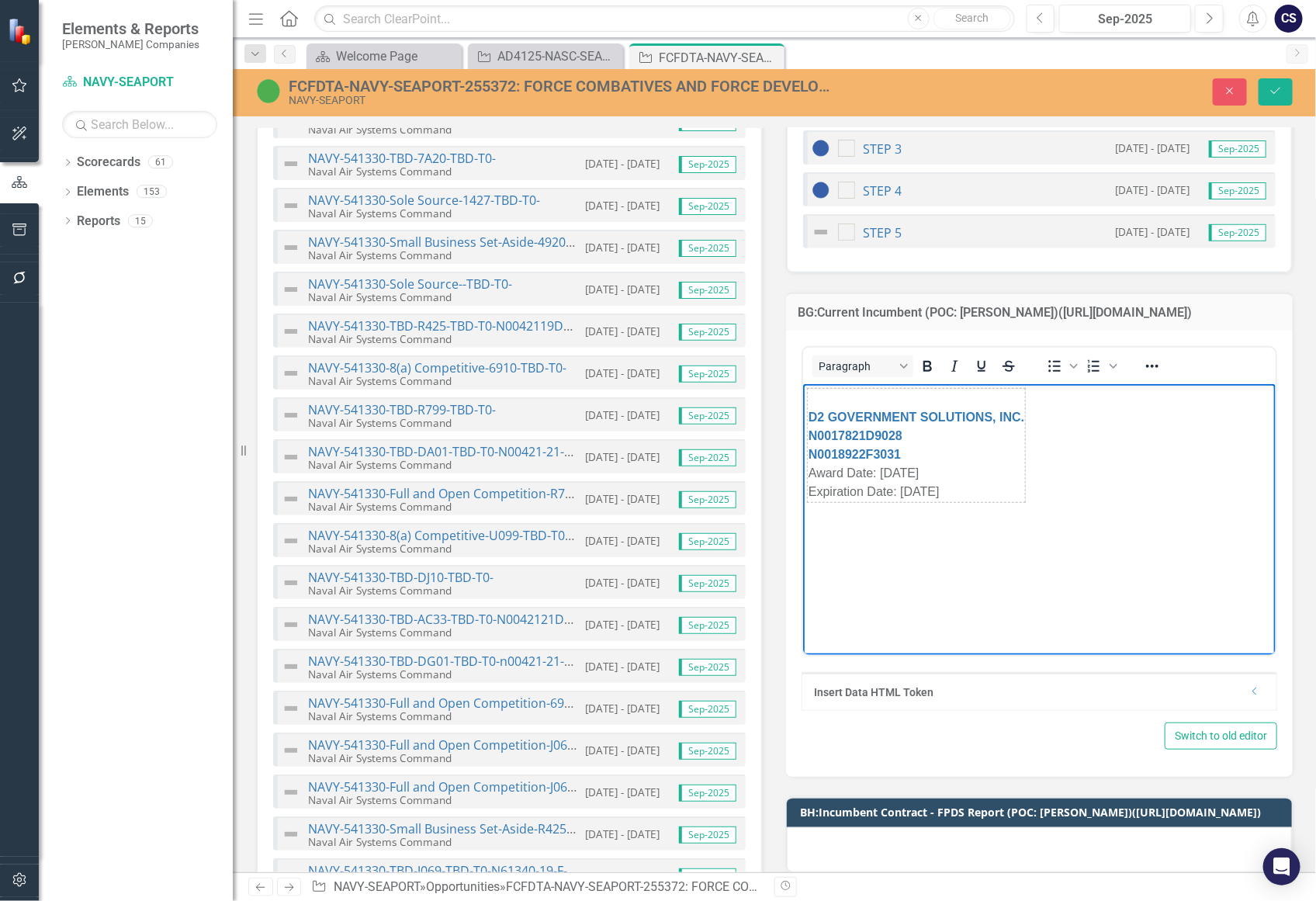
click at [830, 522] on body "D2 GOVERNMENT SOLUTIONS, INC. N0017821D9028 N0018922F3031 Award Date: 06/08/202…" at bounding box center [1039, 499] width 473 height 233
click at [1045, 490] on body "D2 GOVERNMENT SOLUTIONS, INC. N0017821D9028 N0018922F3031 Award Date: 06/08/202…" at bounding box center [1039, 499] width 473 height 233
click at [818, 513] on p "Rich Text Area. Press ALT-0 for help." at bounding box center [1038, 511] width 464 height 18
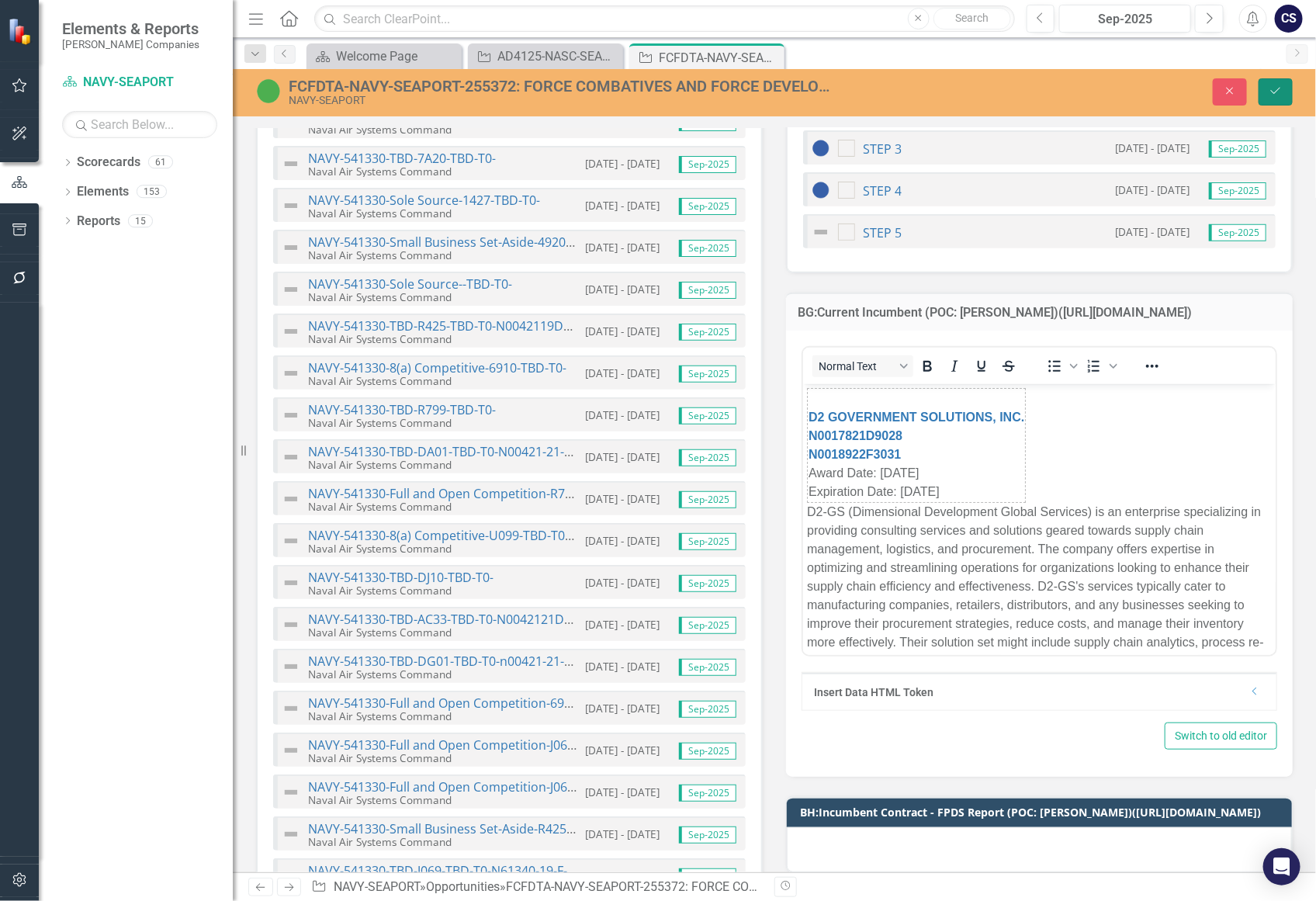
click at [1276, 87] on icon "Save" at bounding box center [1275, 90] width 14 height 11
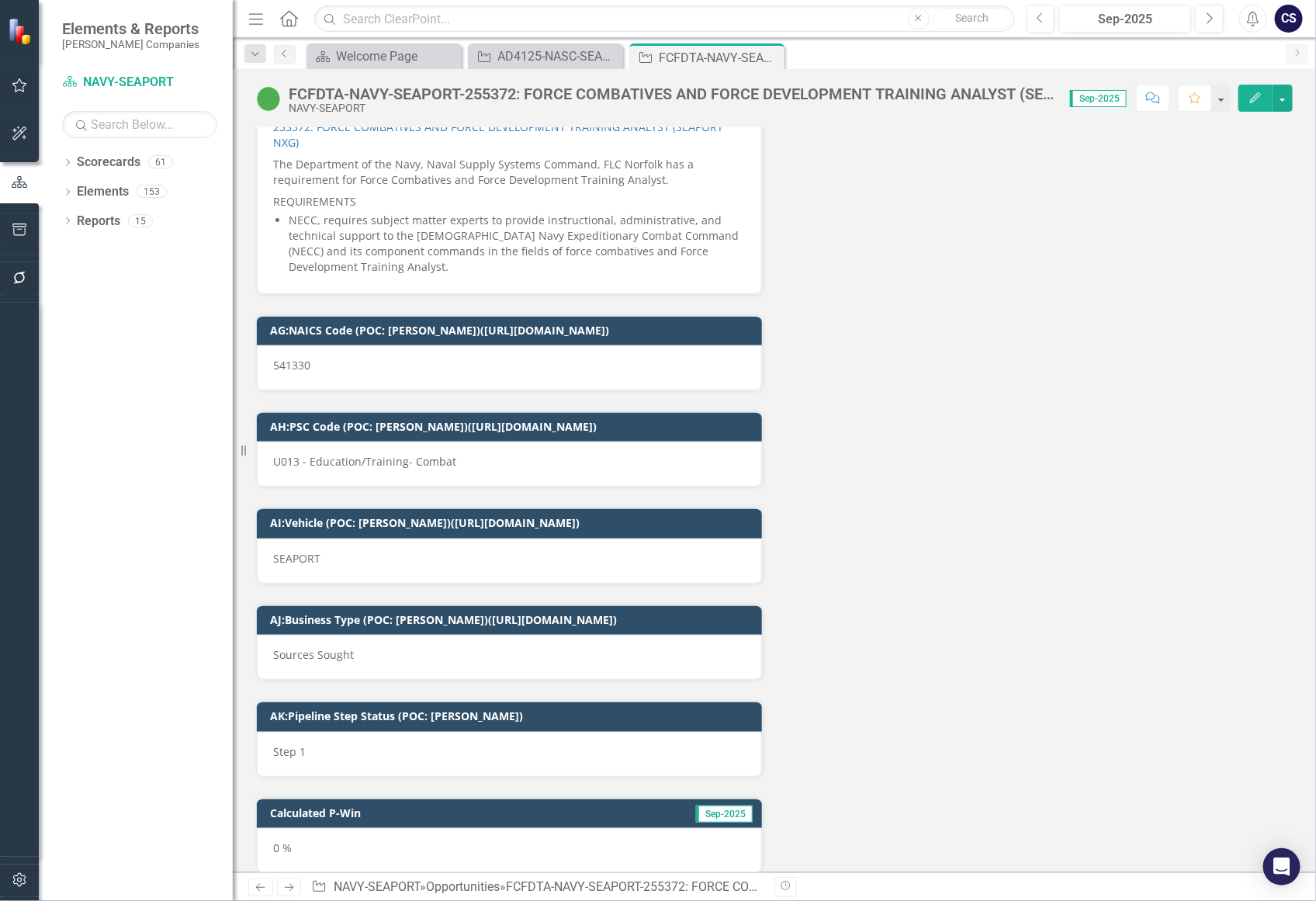
scroll to position [9031, 0]
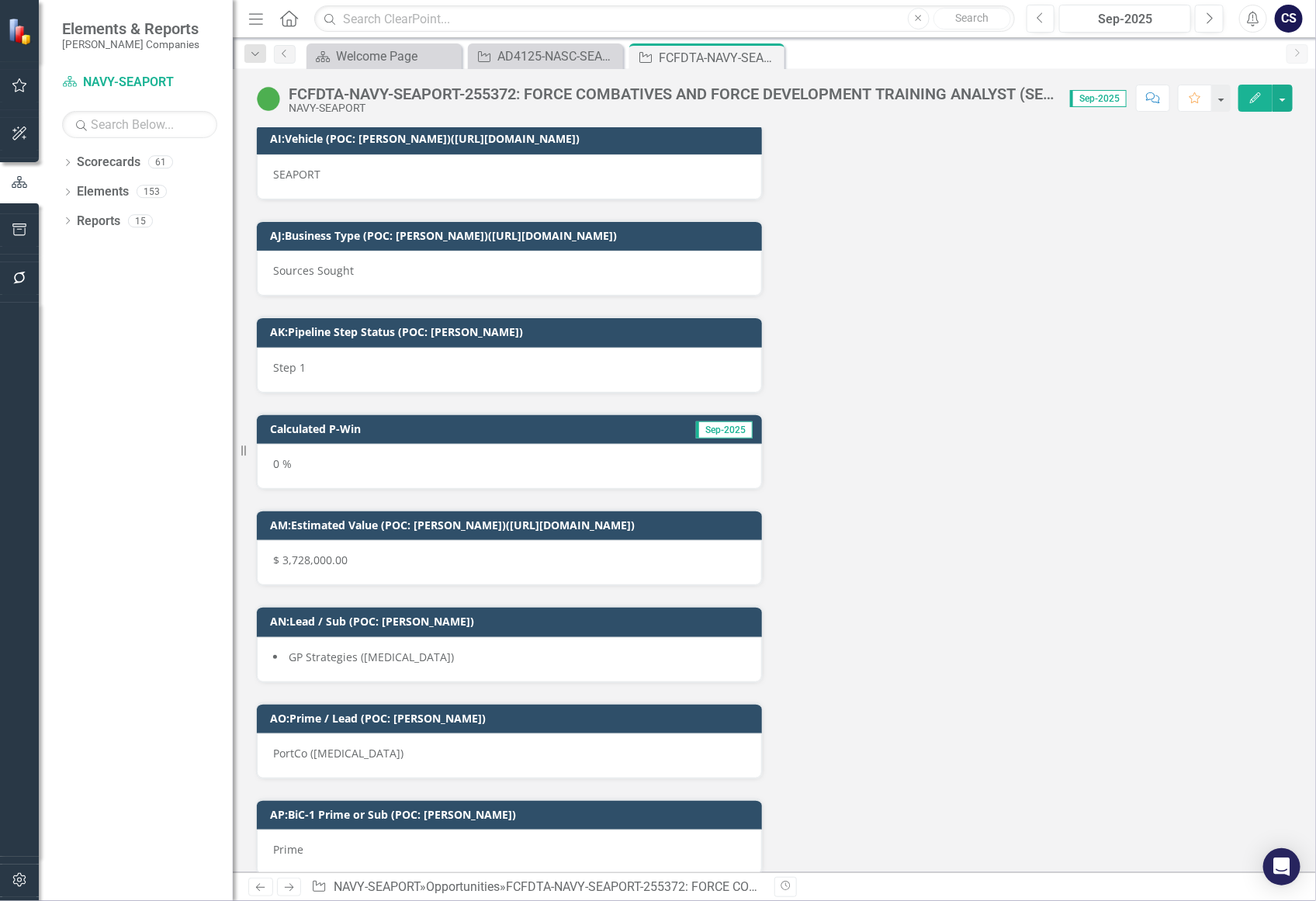
click at [387, 650] on li "GP Strategies ([MEDICAL_DATA])" at bounding box center [509, 657] width 473 height 16
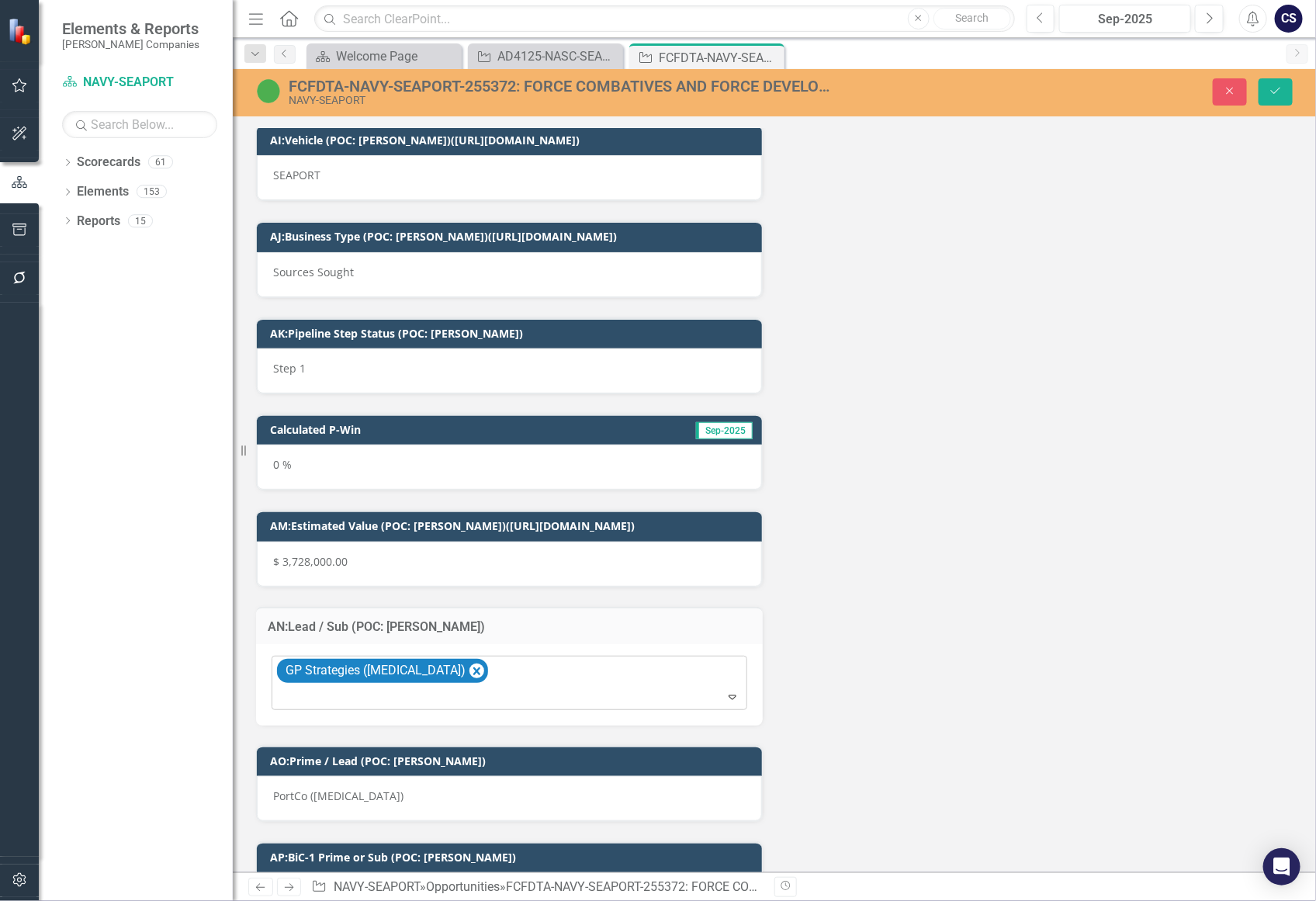
click at [425, 657] on div "GP Strategies ([MEDICAL_DATA])" at bounding box center [510, 682] width 472 height 53
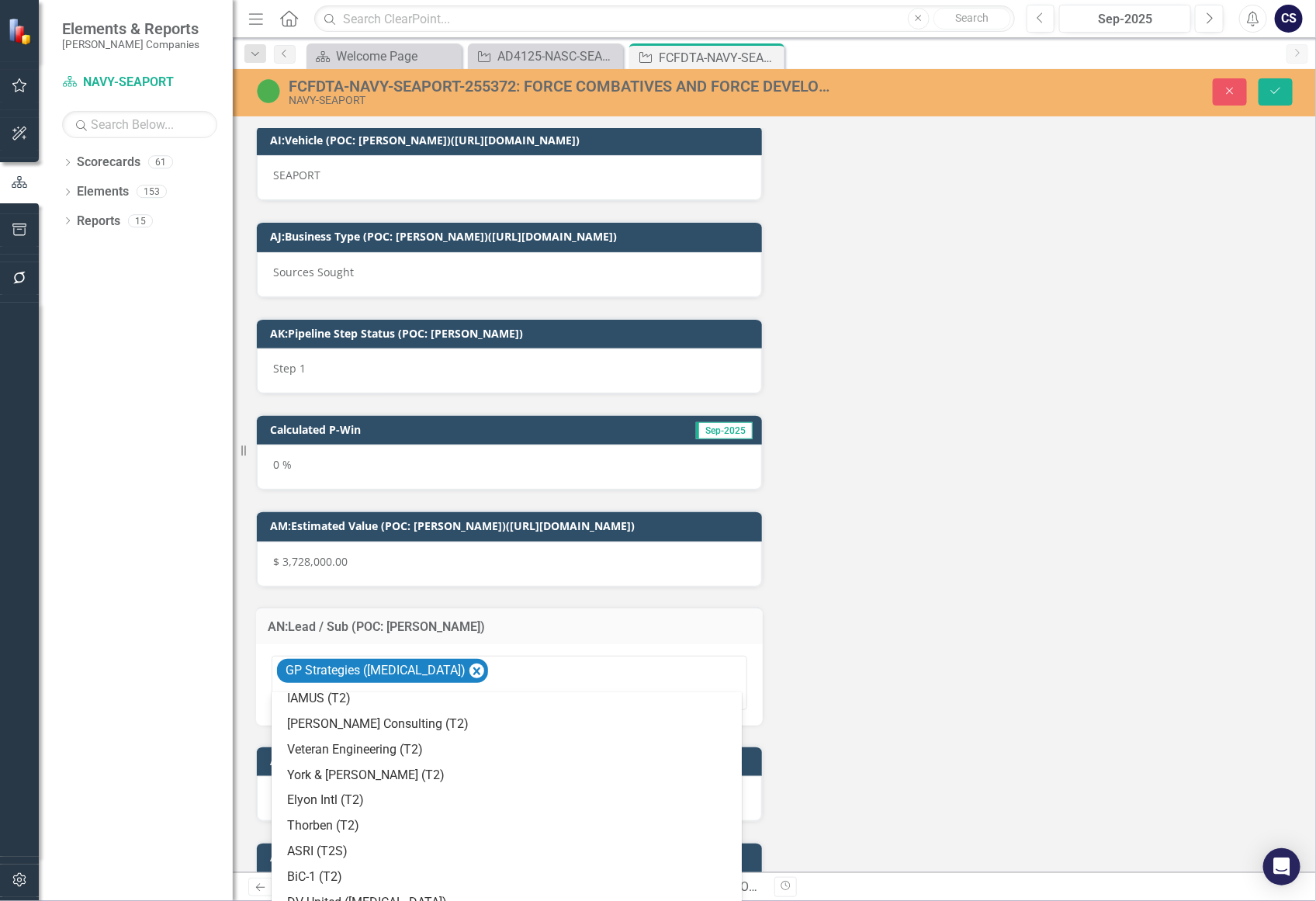
scroll to position [721, 0]
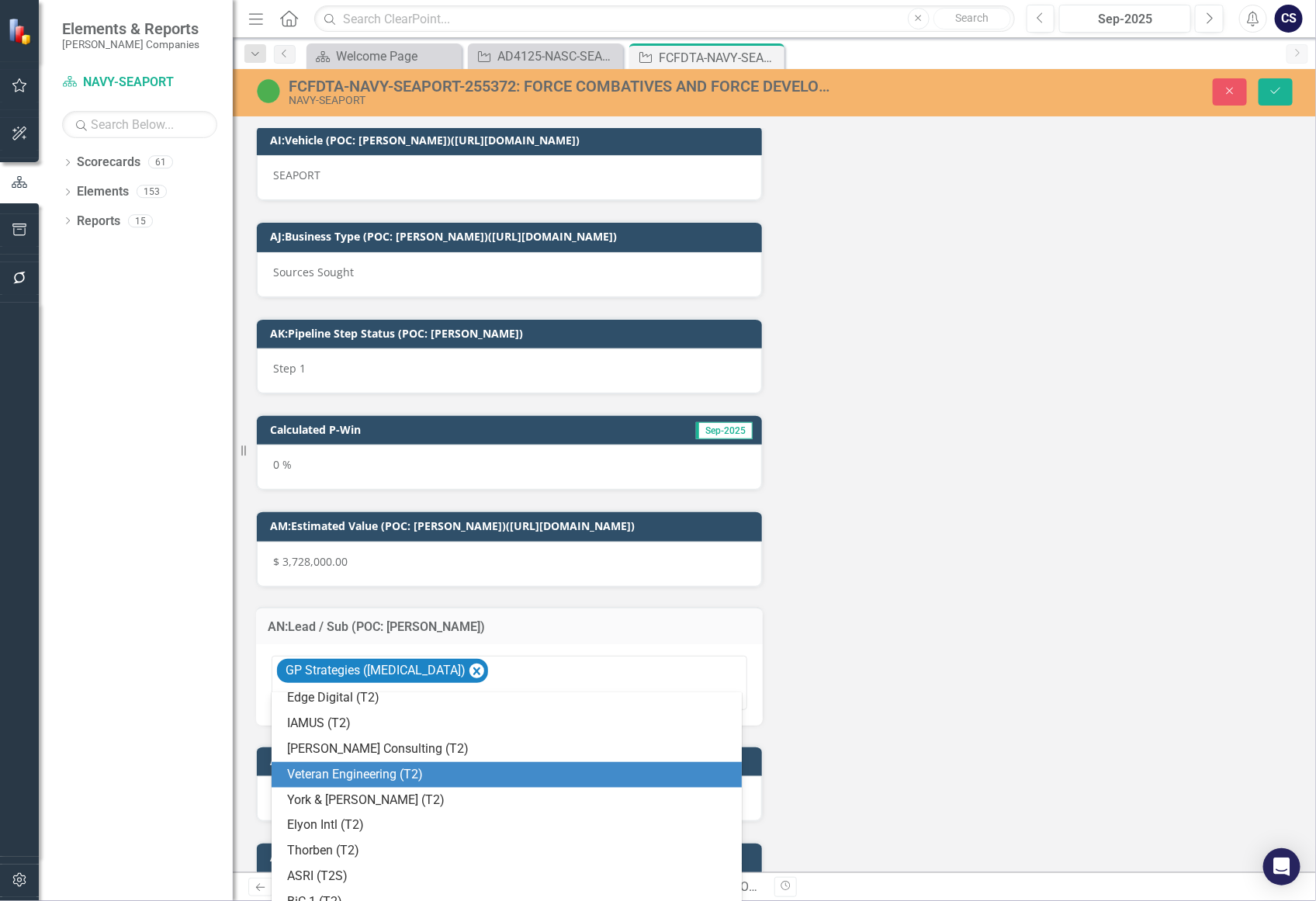
click at [460, 771] on div "Veteran Engineering (T2)" at bounding box center [509, 774] width 445 height 18
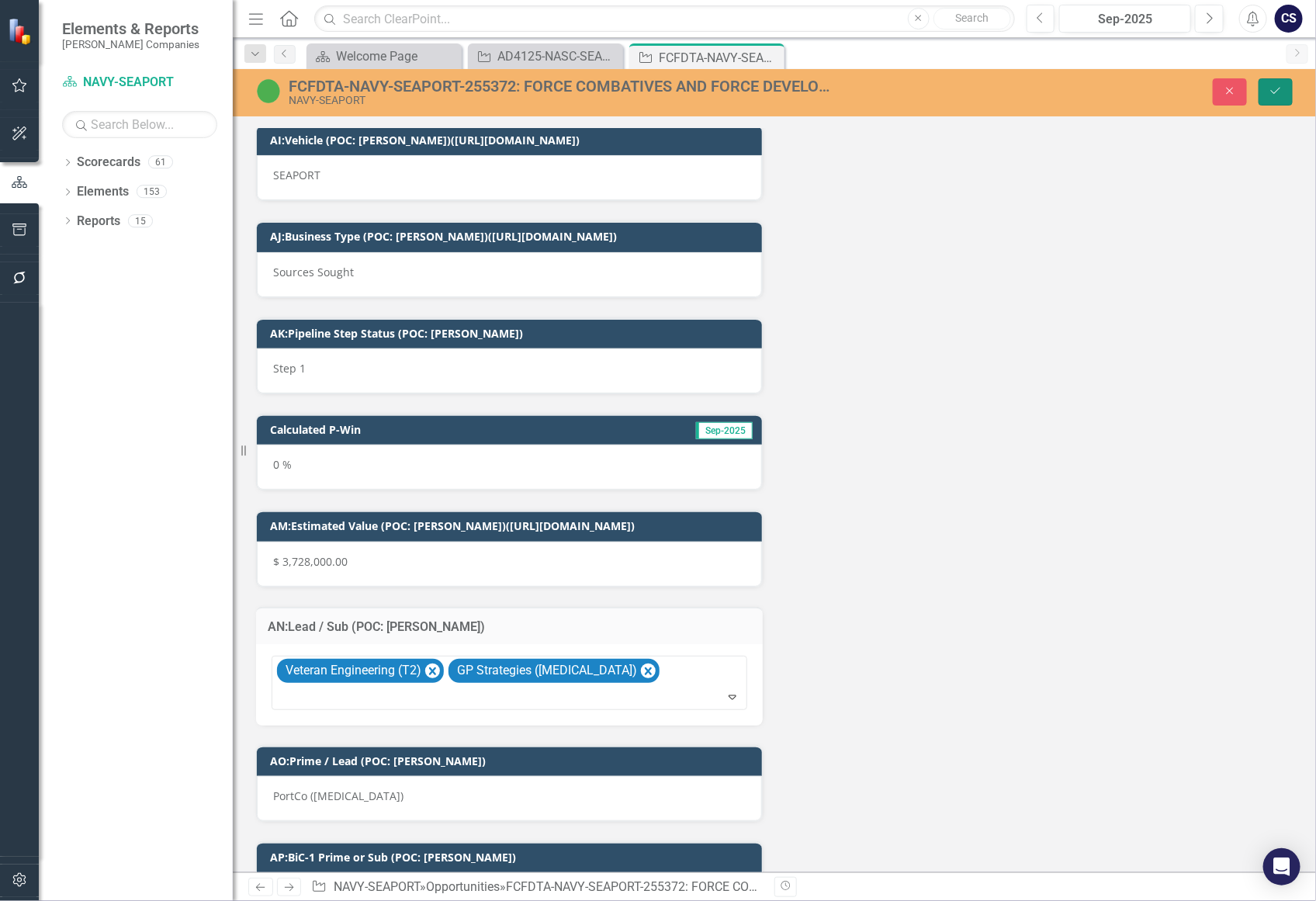
click at [1276, 84] on button "Save" at bounding box center [1275, 92] width 34 height 28
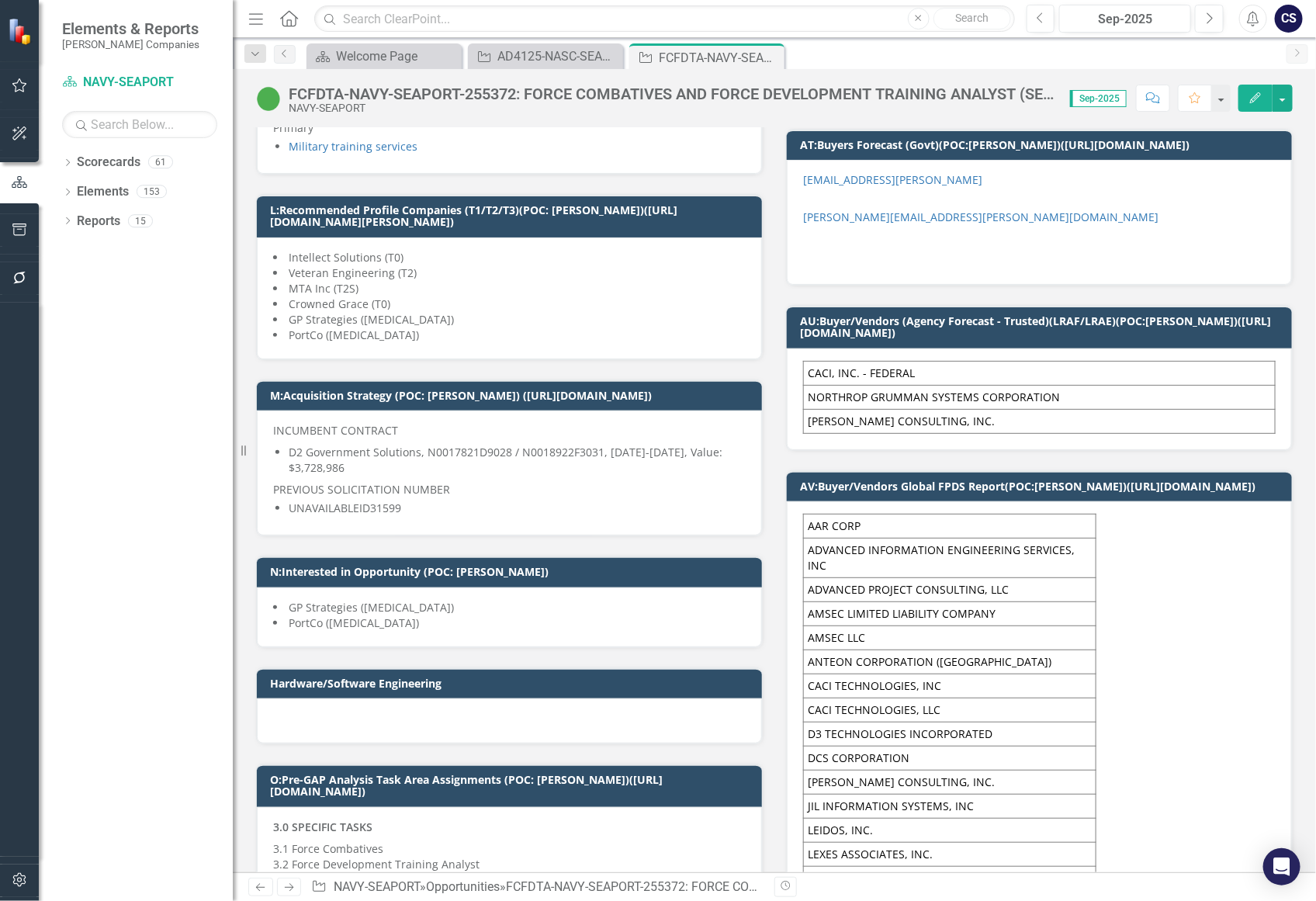
scroll to position [0, 0]
